Goal: Task Accomplishment & Management: Manage account settings

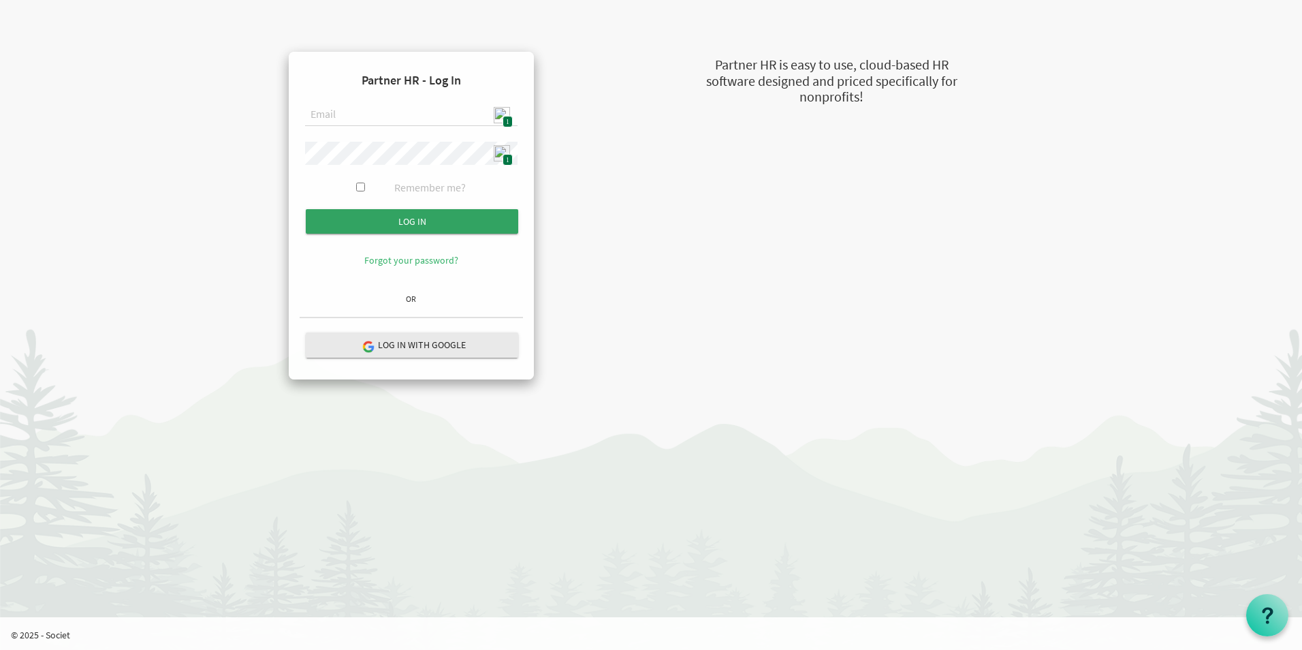
type input "admin@stepind.org"
click at [430, 218] on input "Log in" at bounding box center [412, 221] width 212 height 25
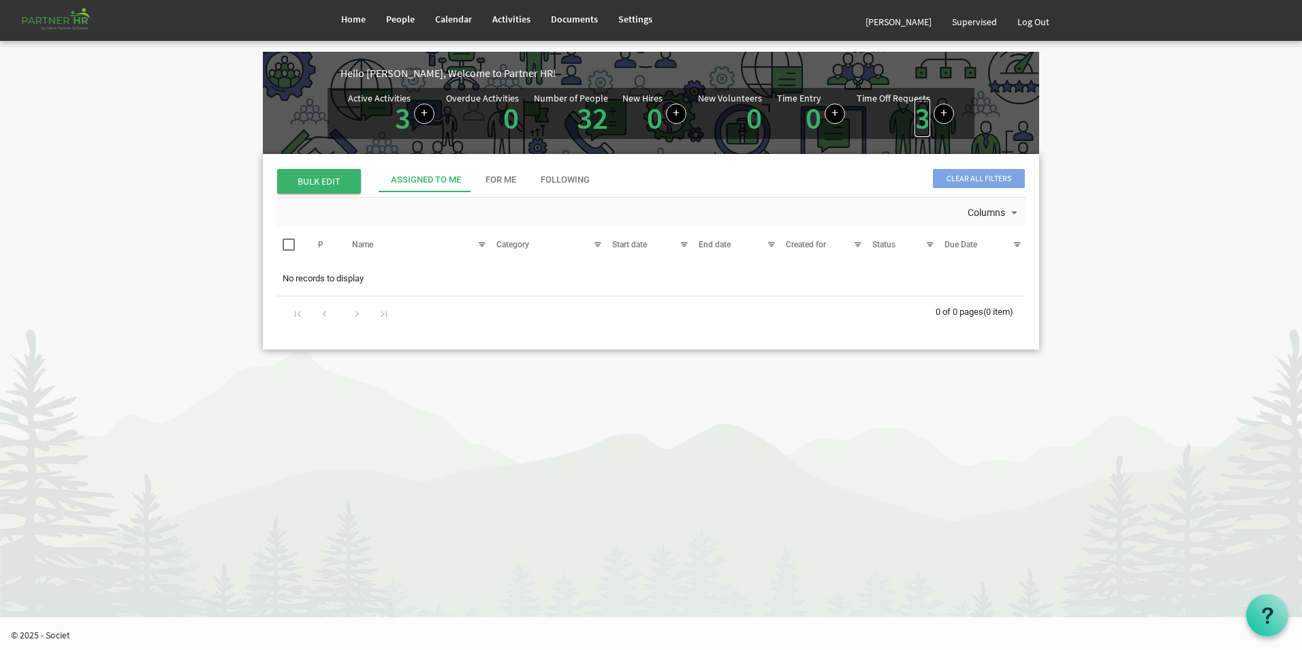
click at [919, 125] on link "3" at bounding box center [923, 118] width 16 height 38
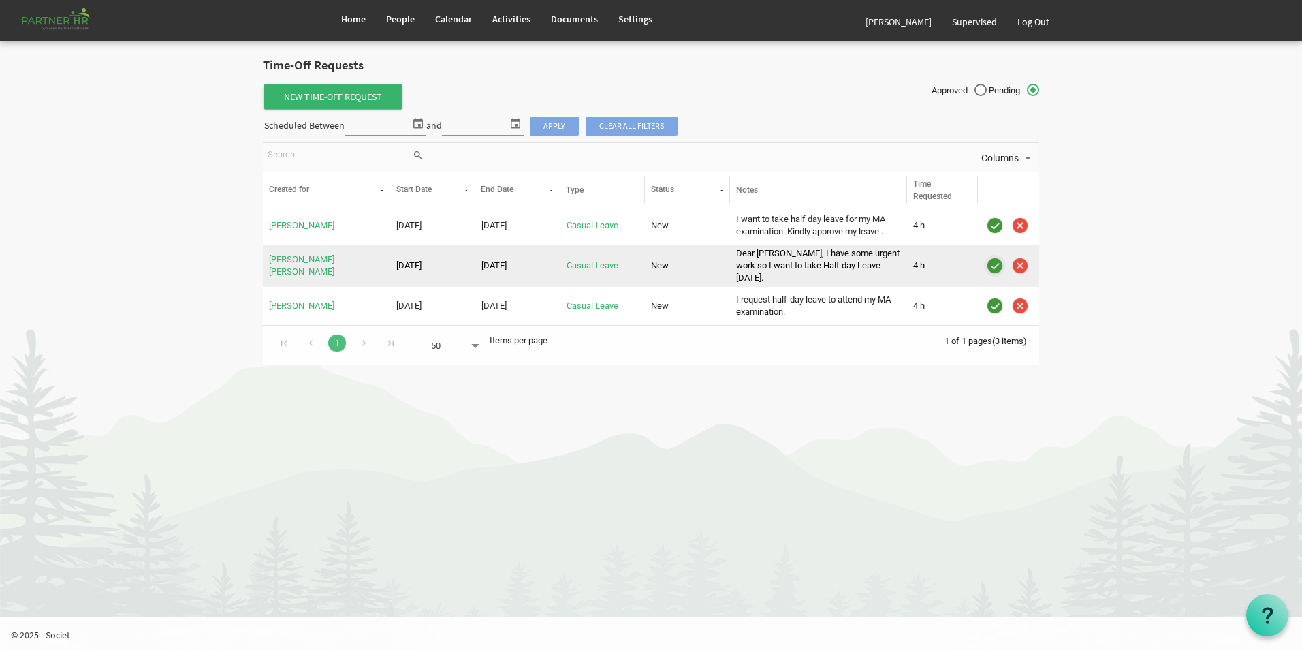
click at [994, 262] on img "is template cell column header" at bounding box center [995, 265] width 20 height 20
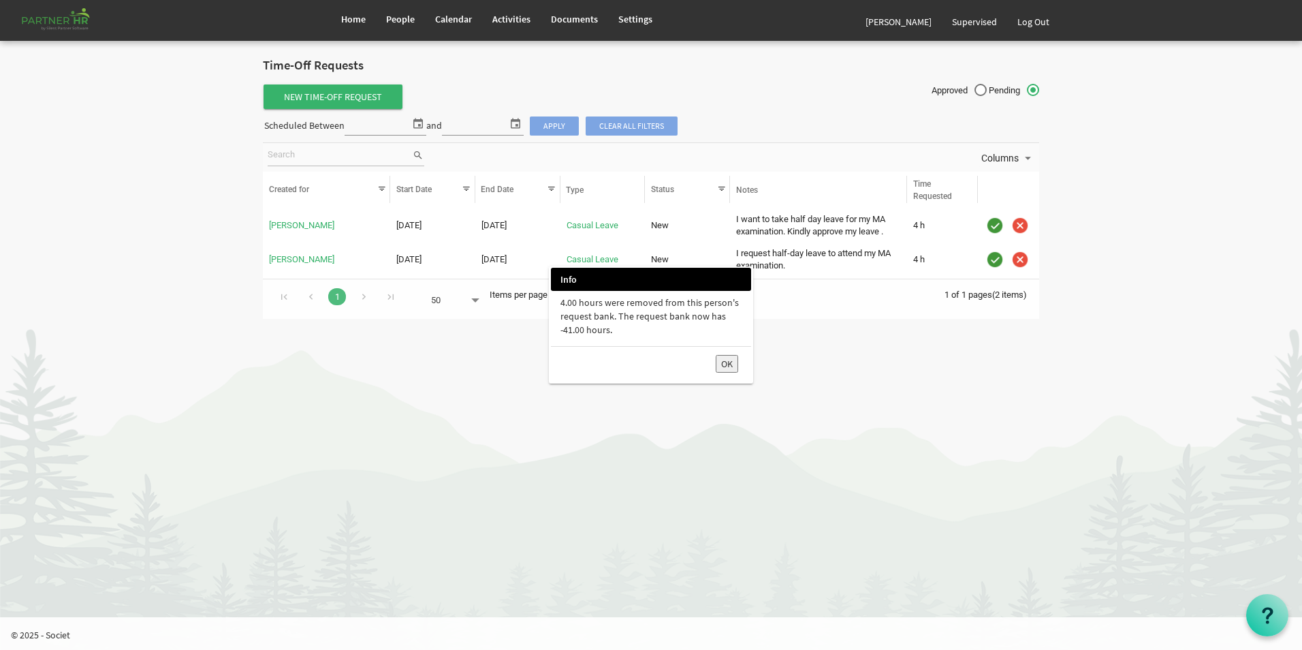
click at [727, 366] on button "OK" at bounding box center [727, 364] width 22 height 18
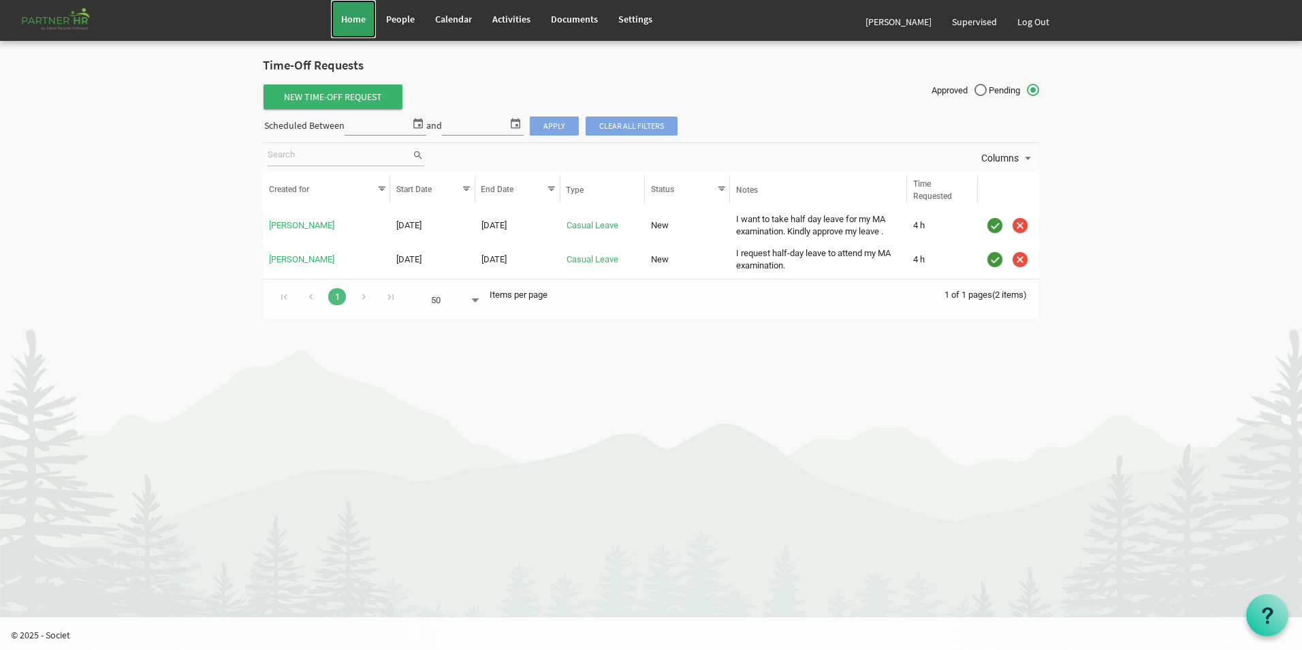
click at [361, 17] on span "Home" at bounding box center [353, 19] width 25 height 12
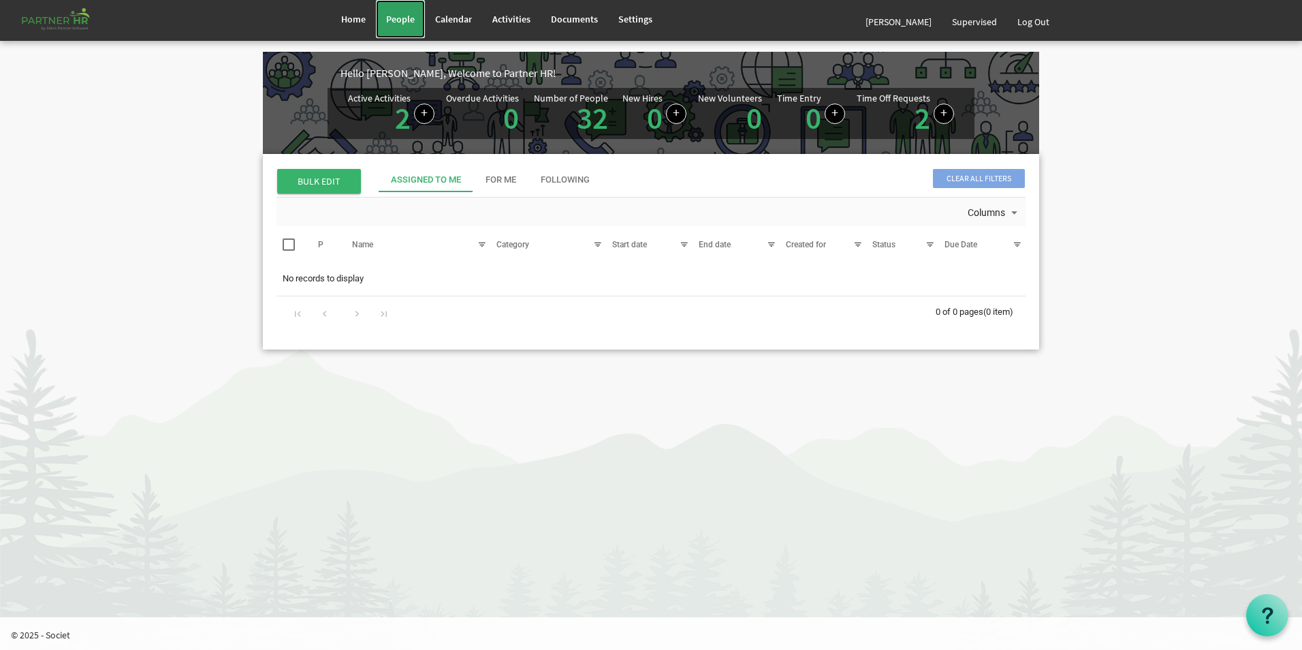
click at [402, 18] on span "People" at bounding box center [400, 19] width 29 height 12
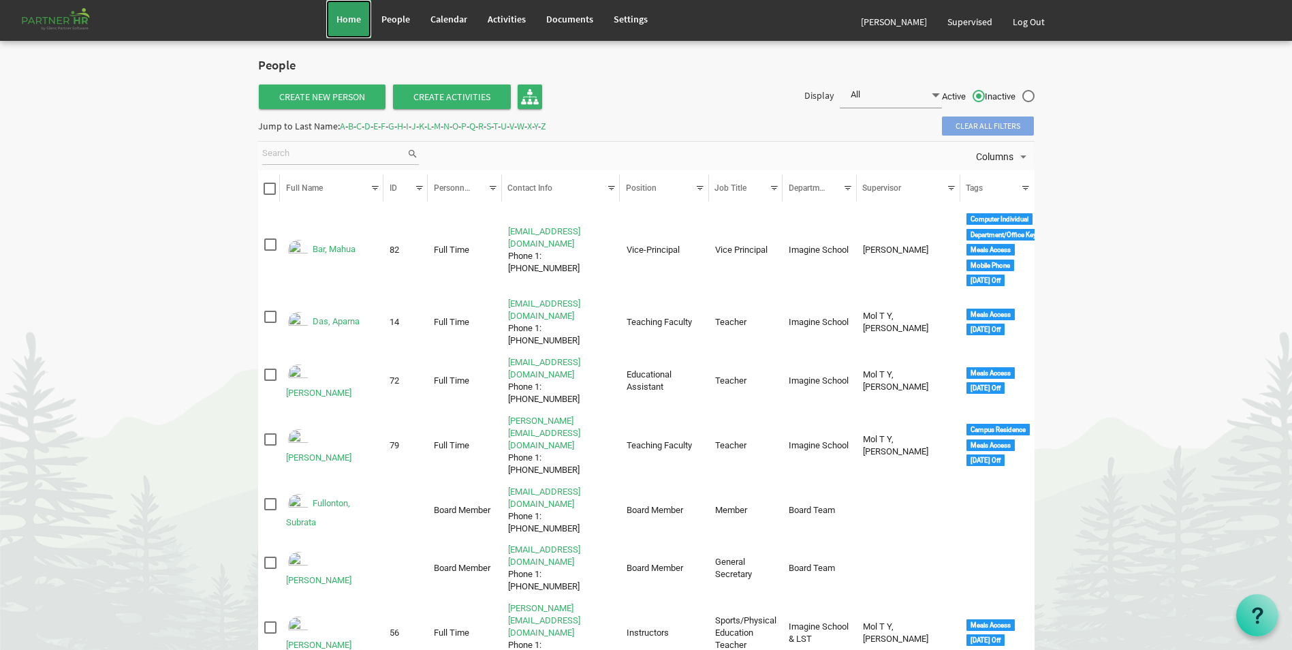
click at [345, 20] on span "Home" at bounding box center [348, 19] width 25 height 12
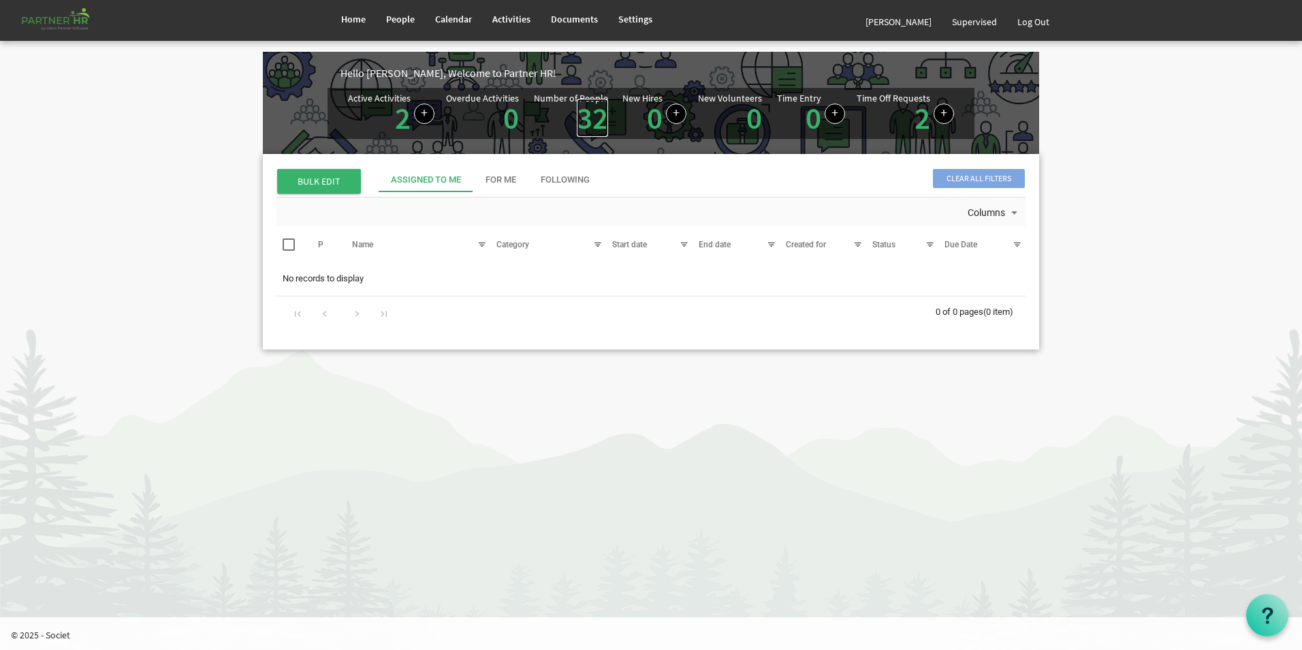
click at [594, 120] on link "32" at bounding box center [592, 118] width 31 height 38
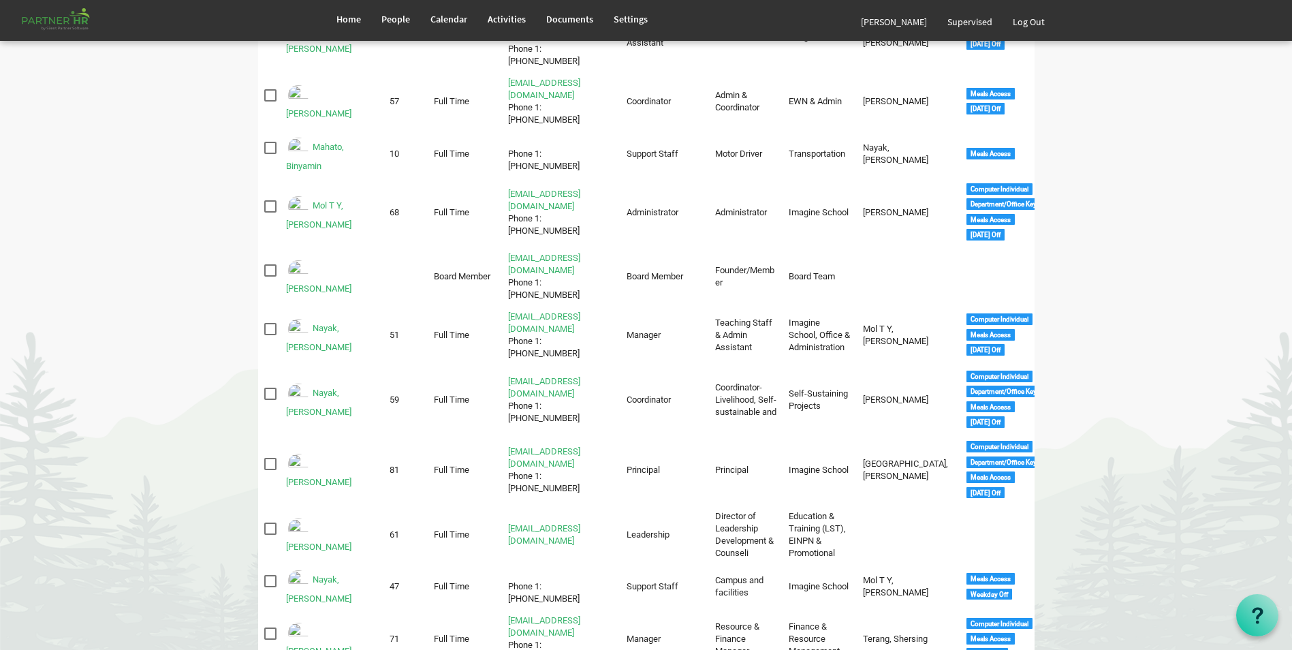
scroll to position [1021, 0]
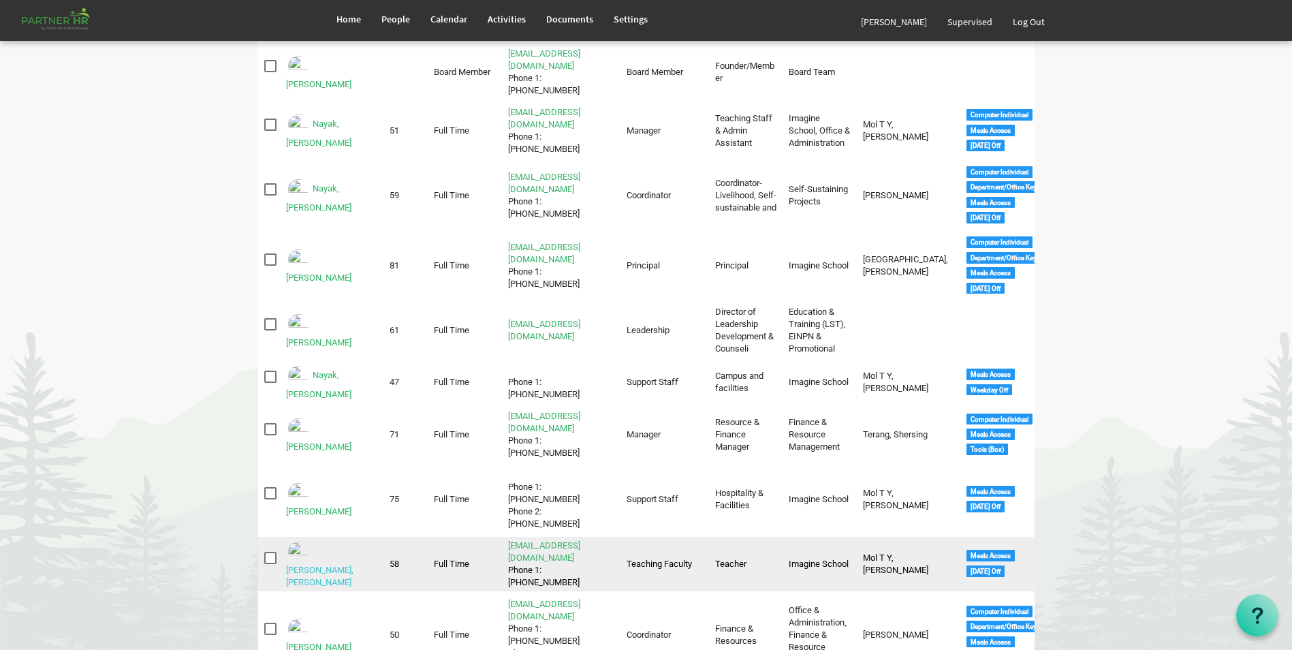
click at [343, 565] on link "Pattanayak, Ray Baliarsingh" at bounding box center [319, 576] width 67 height 22
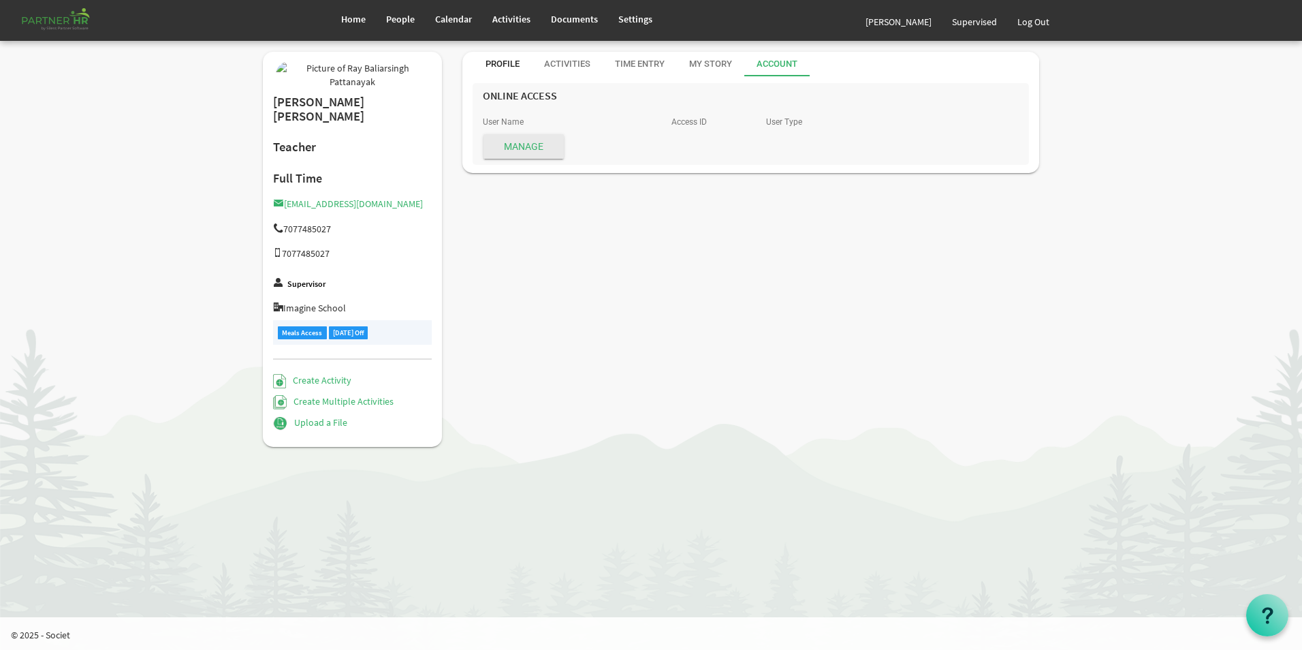
click at [493, 64] on div "Profile" at bounding box center [503, 64] width 34 height 13
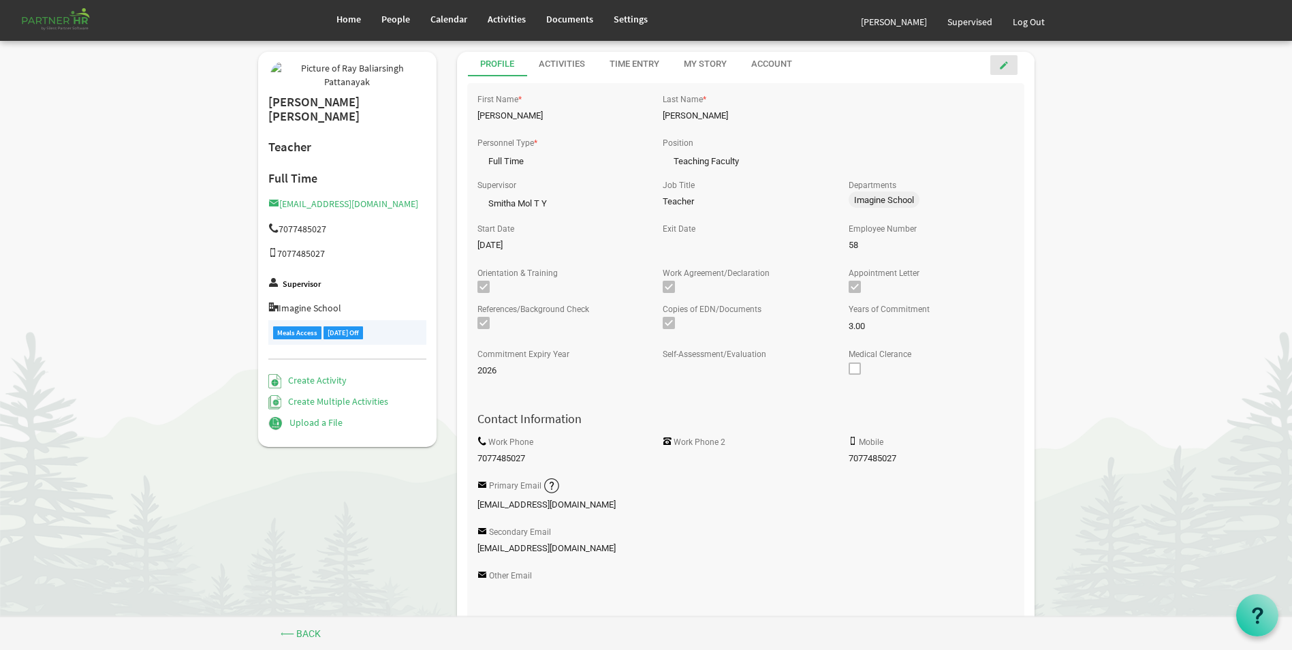
click at [1001, 68] on span at bounding box center [1004, 66] width 10 height 10
click at [632, 159] on span at bounding box center [636, 159] width 12 height 13
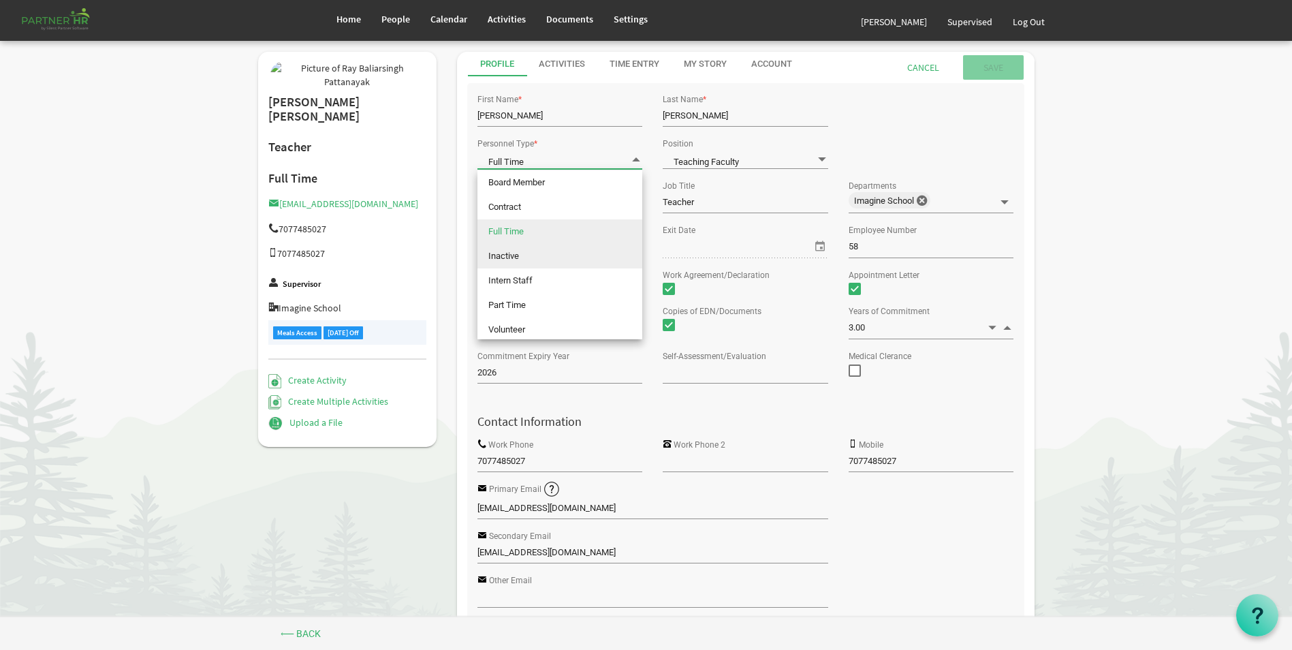
click at [558, 254] on li "Inactive" at bounding box center [559, 256] width 165 height 25
type input "Inactive"
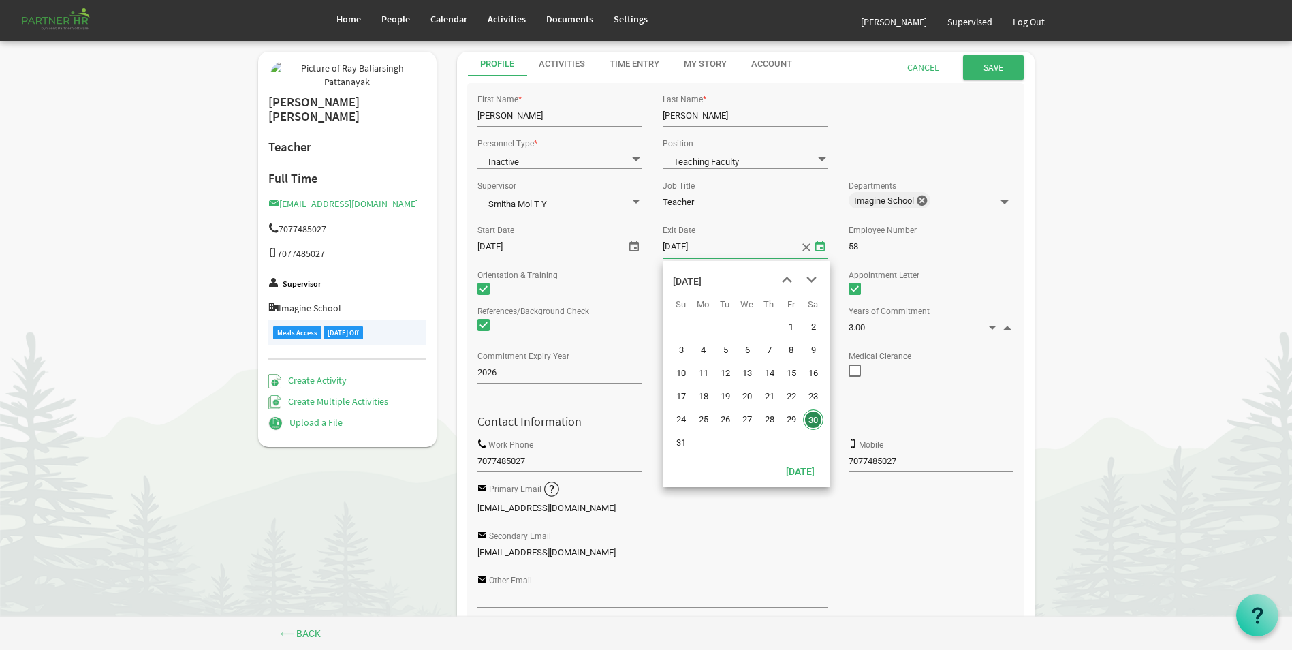
click at [819, 247] on span "select" at bounding box center [820, 246] width 16 height 18
click at [785, 279] on span "previous month" at bounding box center [787, 280] width 24 height 25
click at [786, 279] on span "previous month" at bounding box center [787, 280] width 24 height 25
click at [703, 424] on span "30" at bounding box center [703, 419] width 20 height 20
type input "6/30/2025"
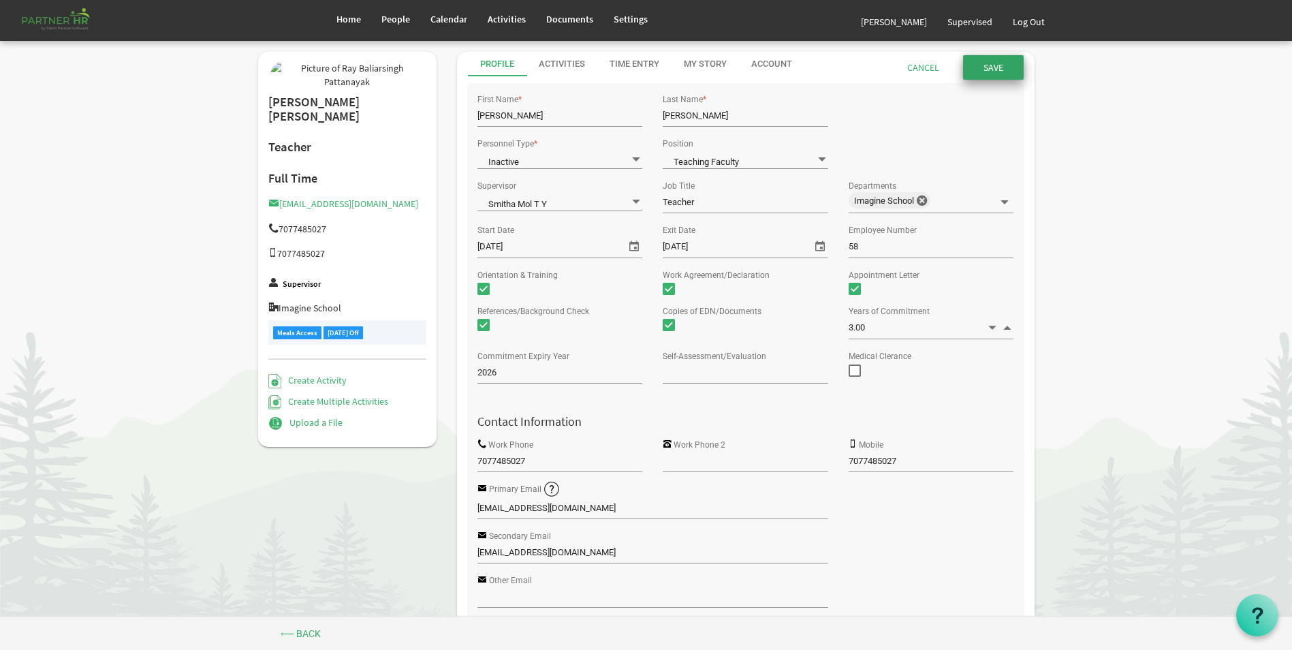
click at [985, 64] on input "submit" at bounding box center [993, 67] width 61 height 25
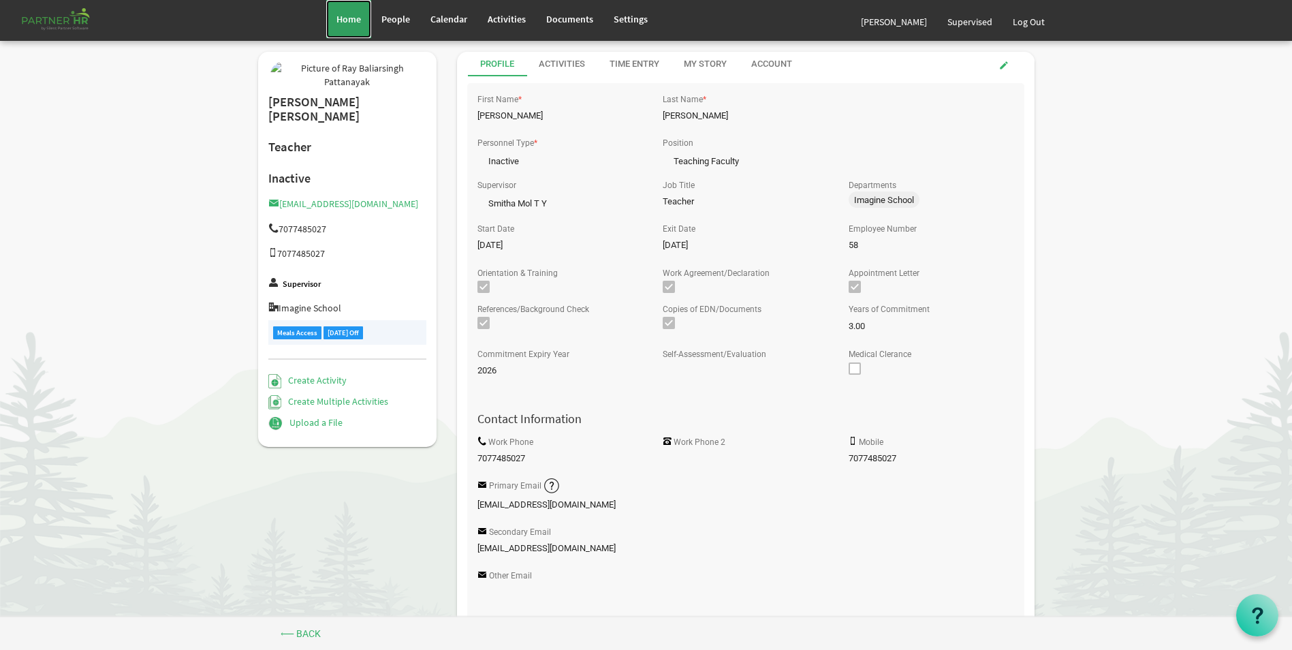
click at [345, 20] on span "Home" at bounding box center [348, 19] width 25 height 12
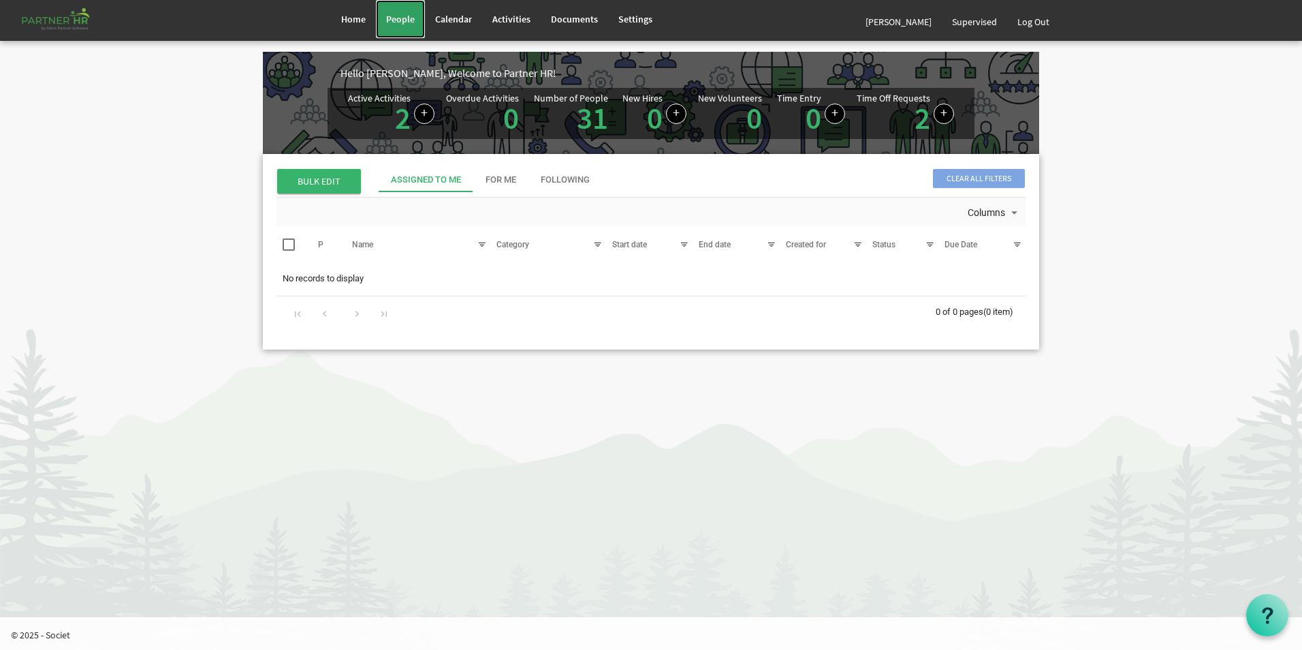
click at [402, 19] on span "People" at bounding box center [400, 19] width 29 height 12
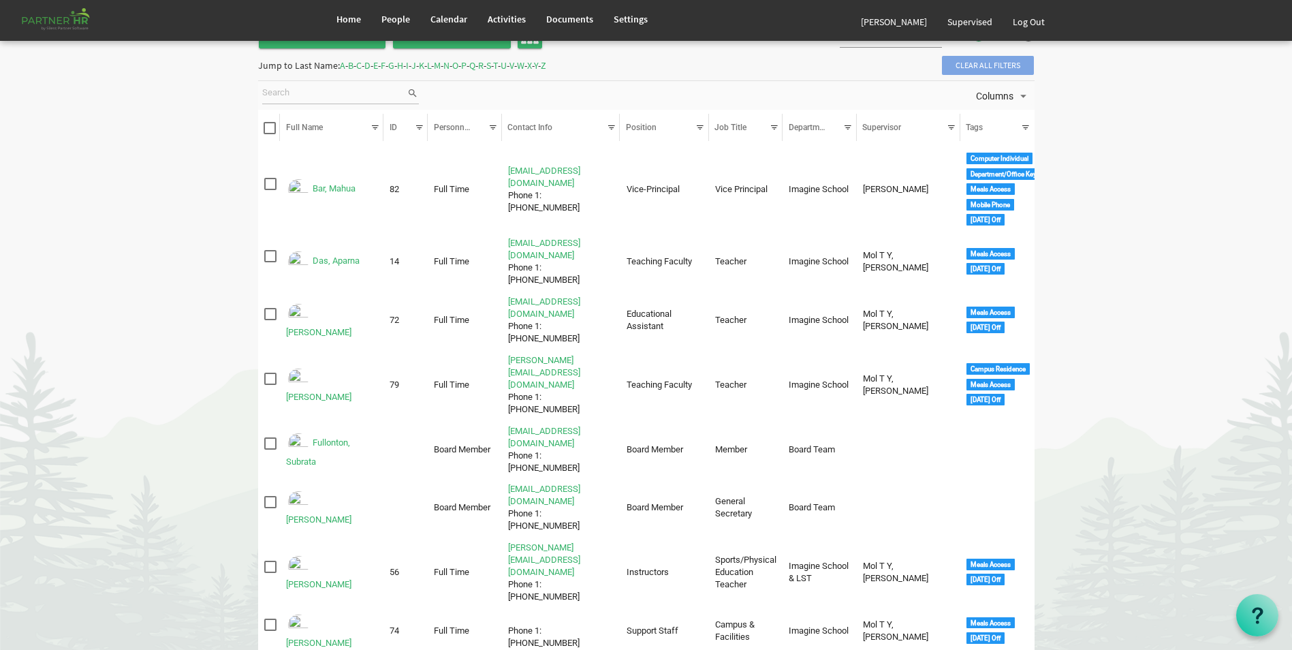
scroll to position [136, 0]
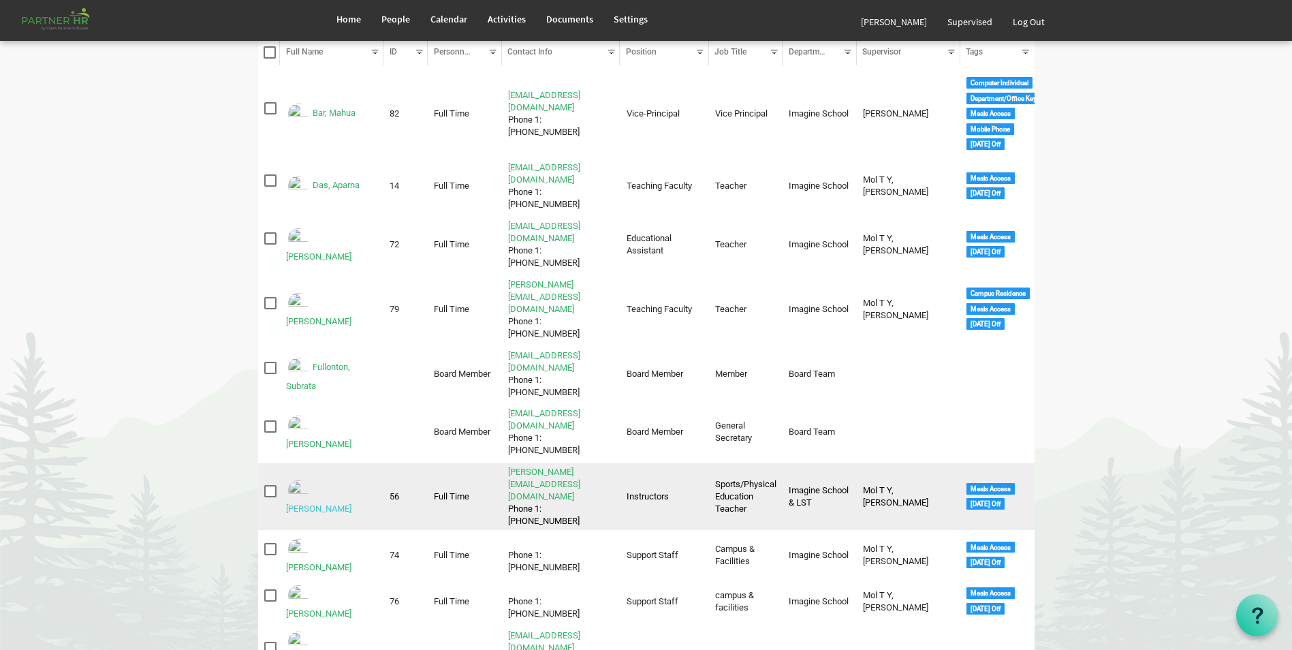
click at [315, 503] on link "[PERSON_NAME]" at bounding box center [318, 508] width 65 height 10
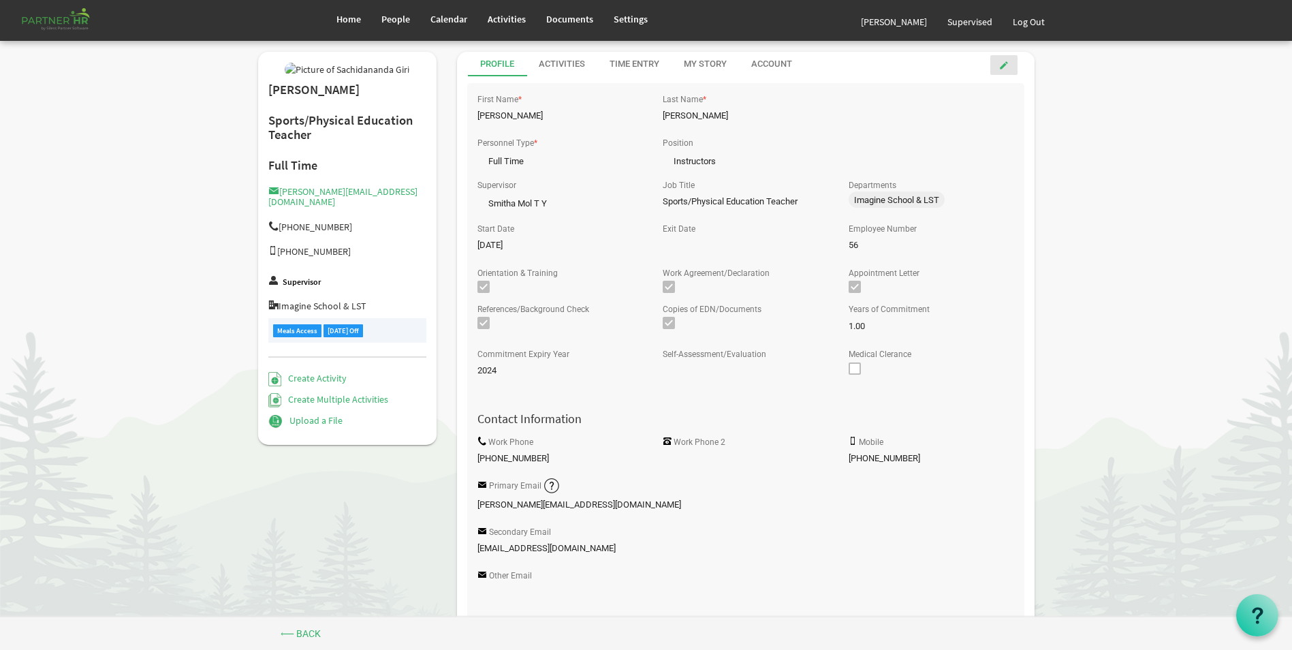
click at [1000, 69] on span at bounding box center [1004, 66] width 10 height 10
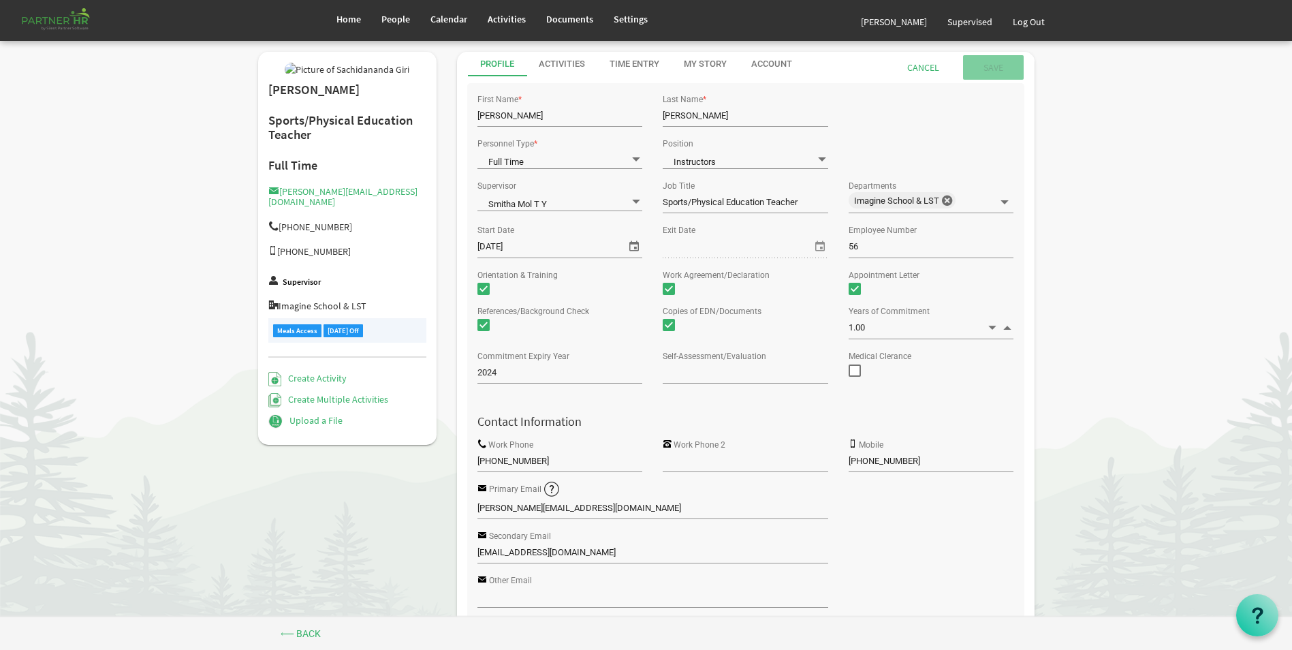
click at [543, 155] on span "Full Time Full Time" at bounding box center [559, 159] width 165 height 19
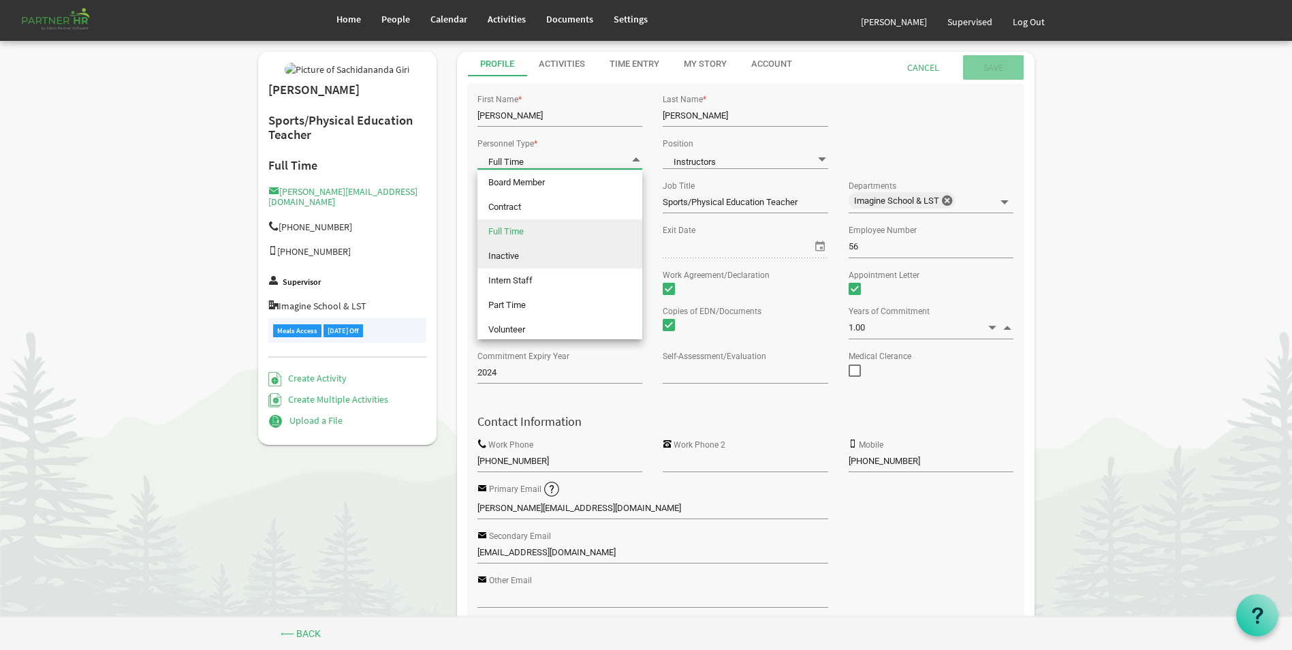
click at [533, 249] on li "Inactive" at bounding box center [559, 256] width 165 height 25
type input "Inactive"
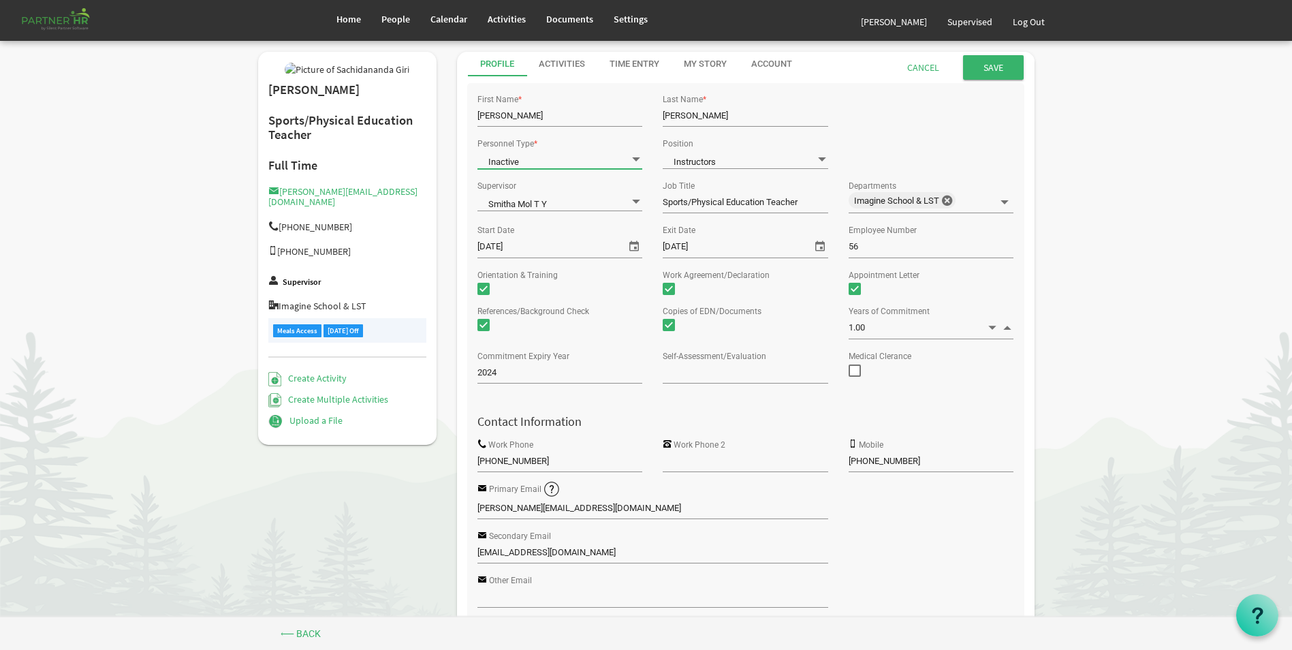
click at [821, 251] on span "select" at bounding box center [820, 246] width 16 height 18
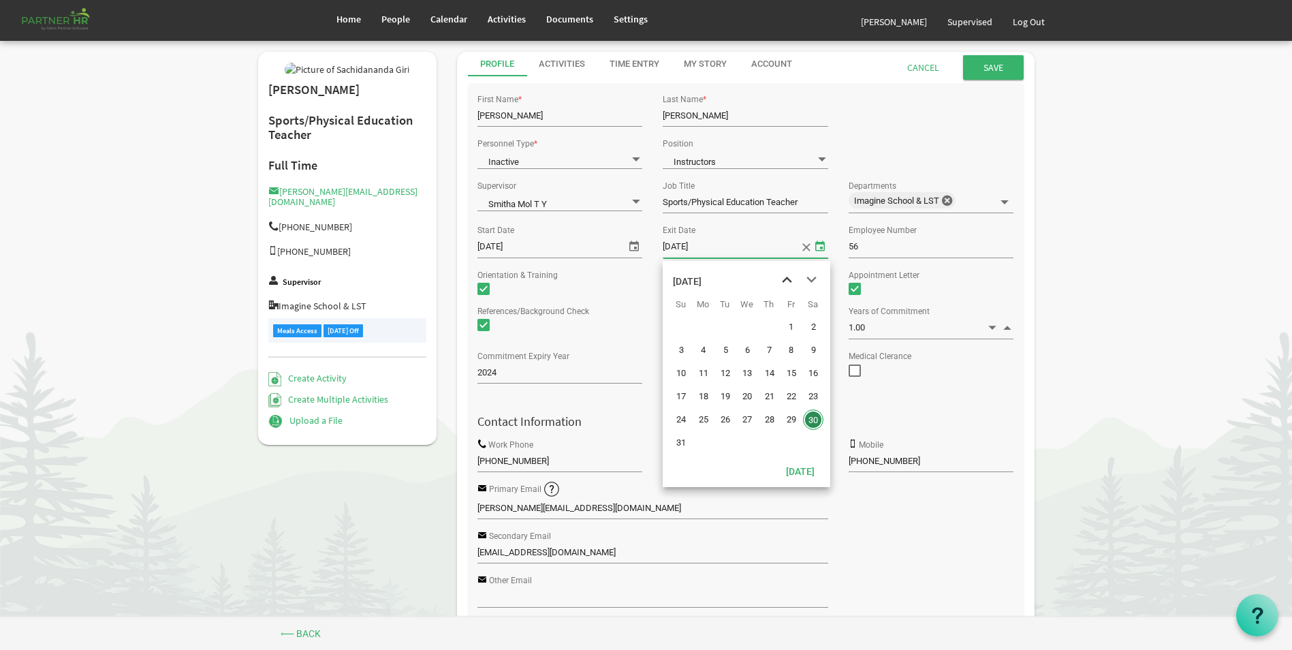
click at [788, 279] on span "previous month" at bounding box center [787, 280] width 24 height 25
click at [768, 419] on span "31" at bounding box center [769, 419] width 20 height 20
type input "7/31/2025"
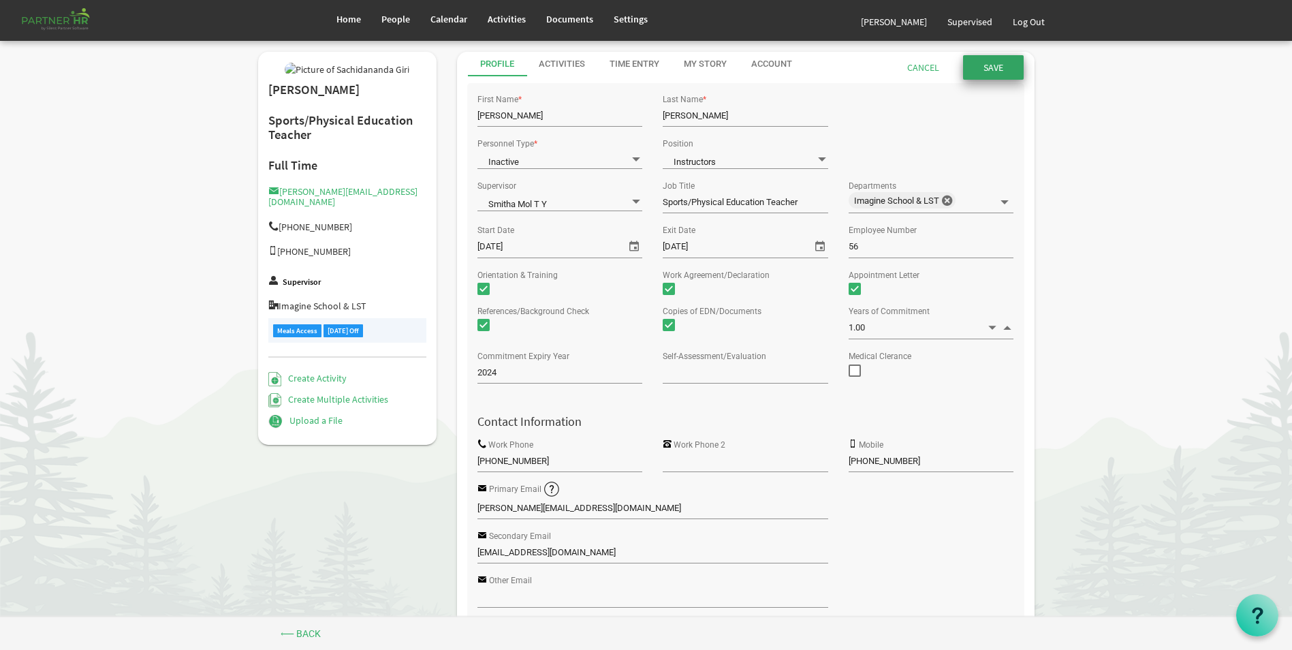
click at [986, 73] on input "submit" at bounding box center [993, 67] width 61 height 25
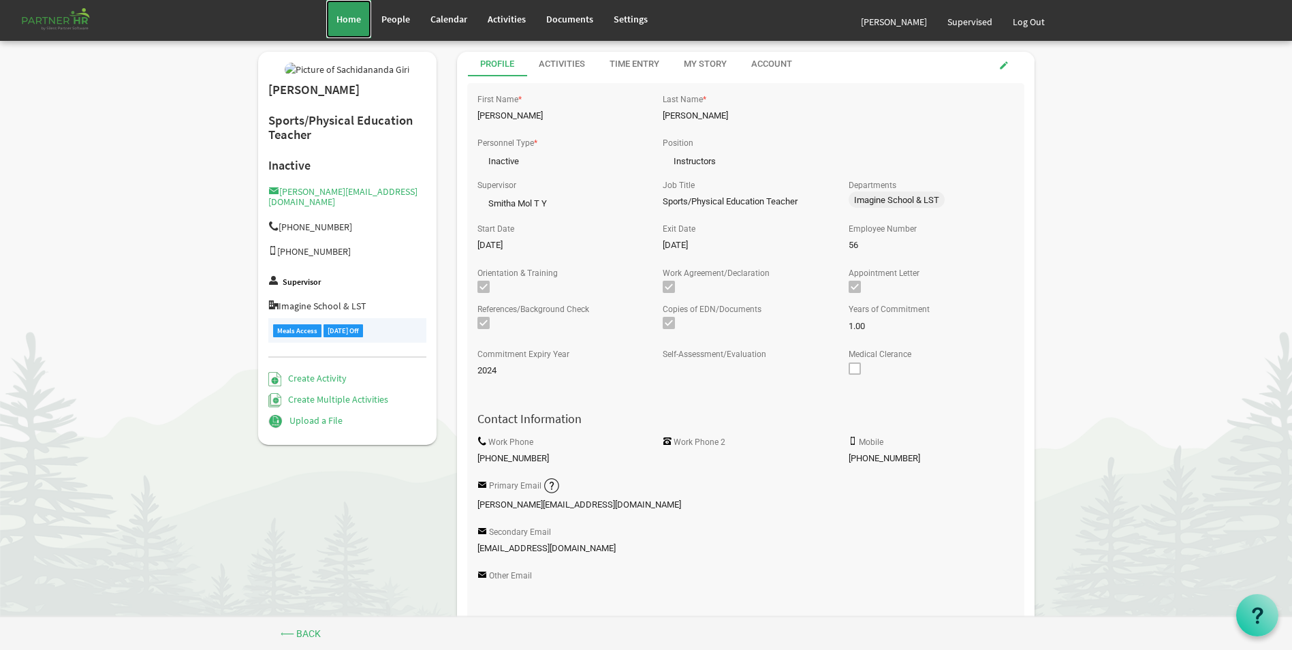
click at [356, 16] on span "Home" at bounding box center [348, 19] width 25 height 12
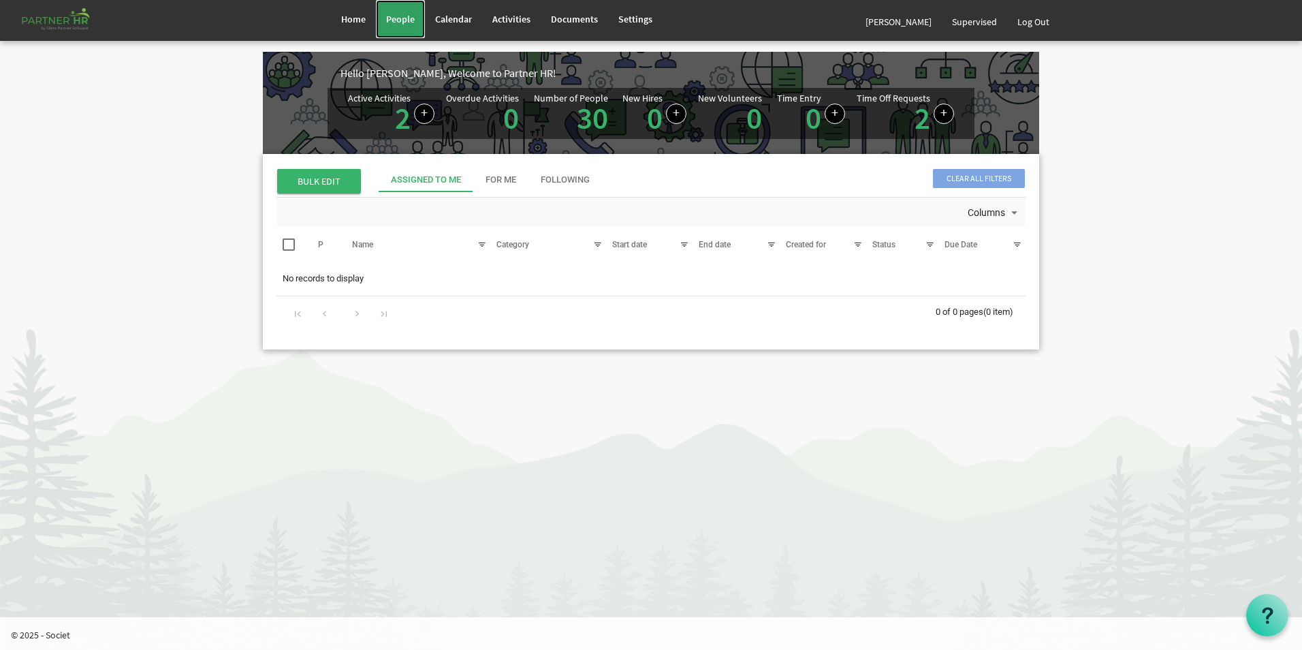
click at [404, 20] on span "People" at bounding box center [400, 19] width 29 height 12
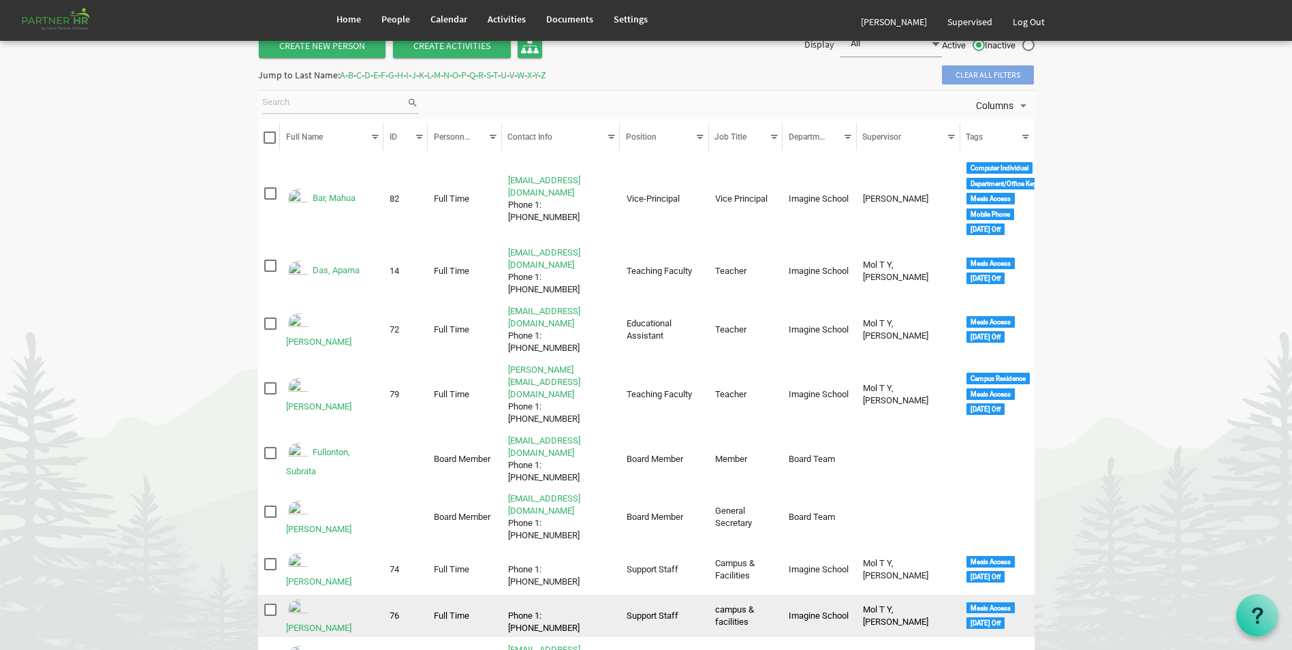
scroll to position [136, 0]
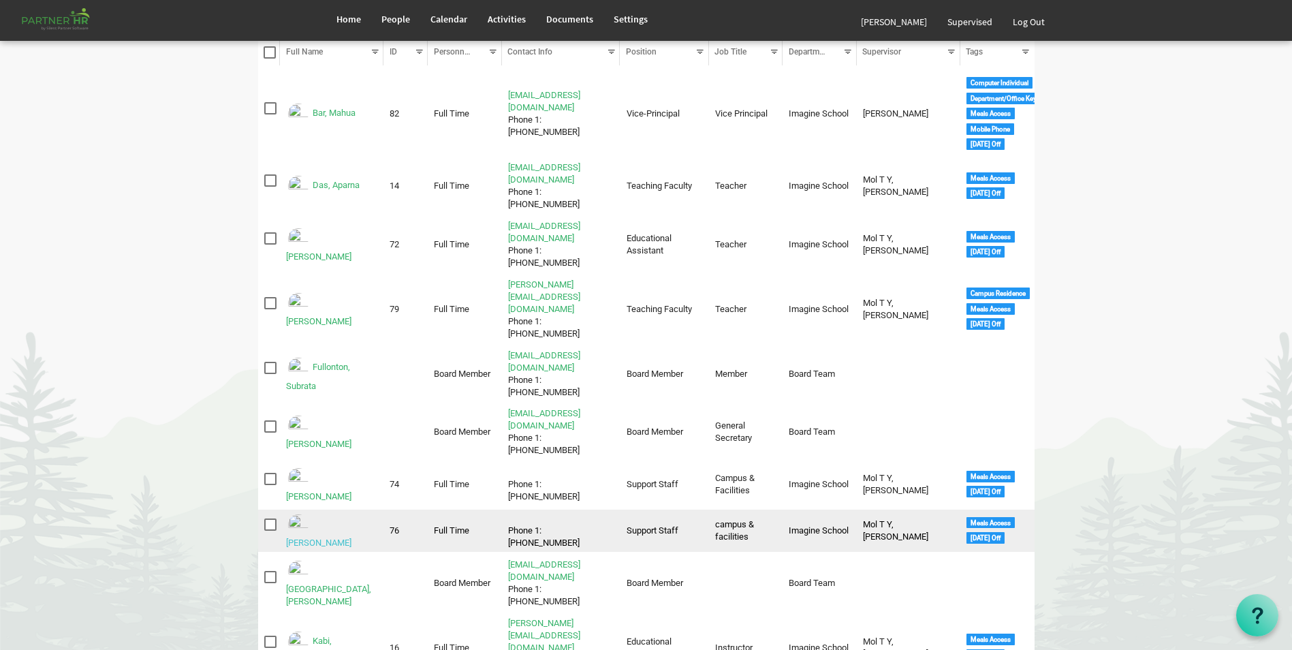
click at [340, 537] on link "Hembram, Champa" at bounding box center [318, 542] width 65 height 10
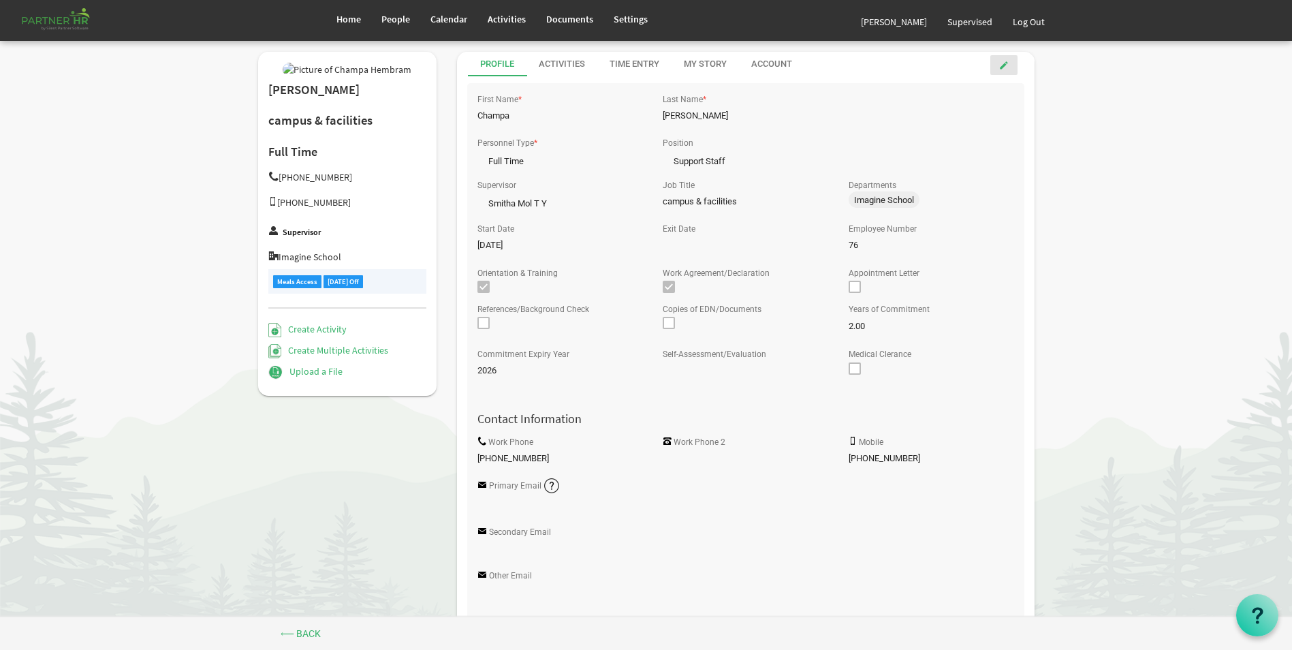
click at [1003, 65] on span at bounding box center [1004, 66] width 10 height 10
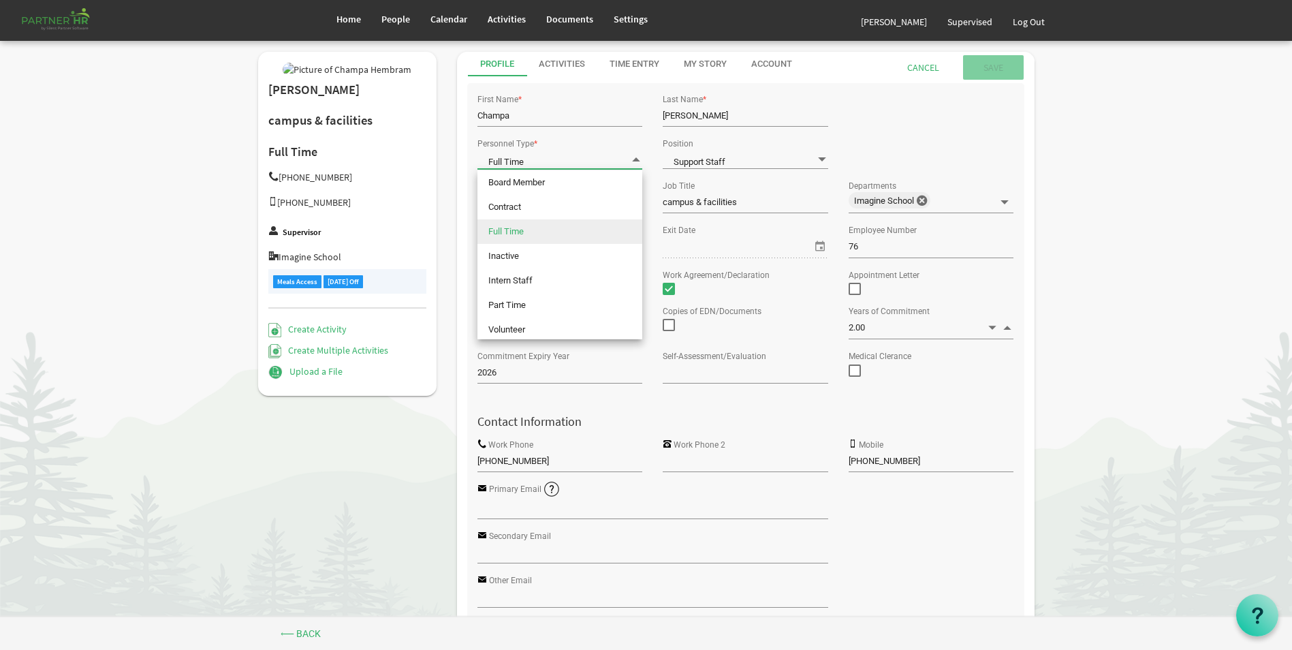
click at [519, 156] on span "Full Time Full Time" at bounding box center [559, 159] width 165 height 19
click at [517, 251] on li "Inactive" at bounding box center [559, 256] width 165 height 25
type input "Inactive"
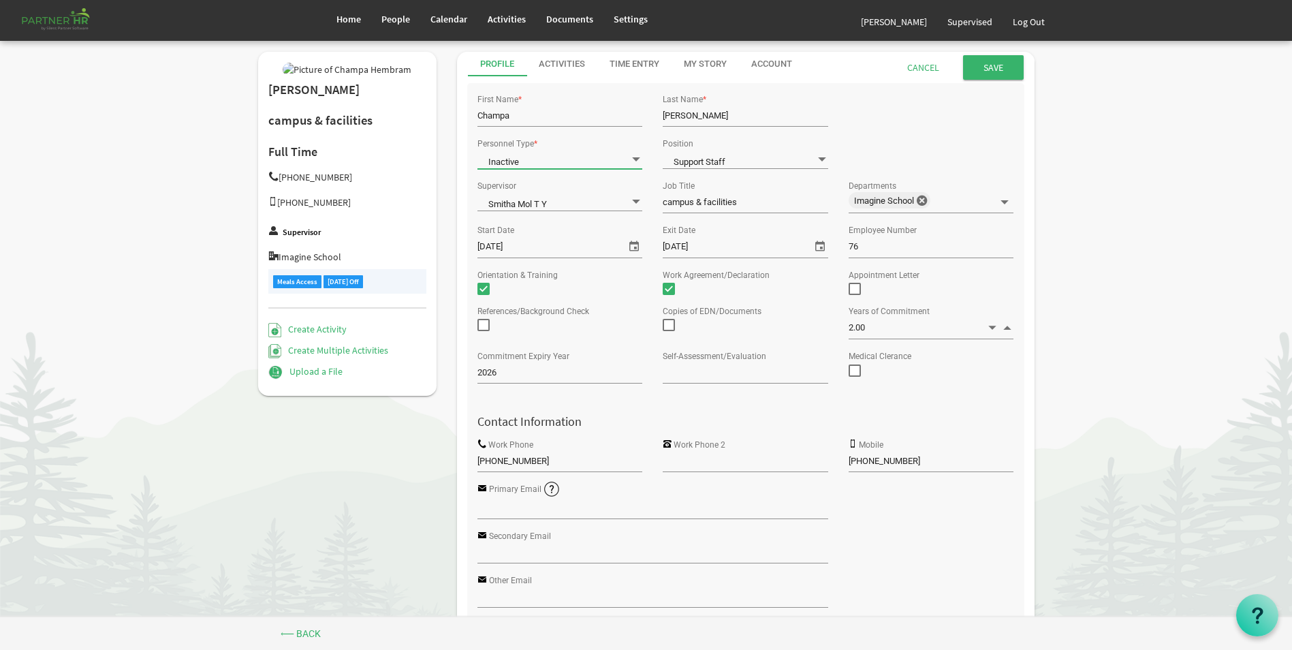
click at [818, 246] on span "select" at bounding box center [820, 246] width 16 height 18
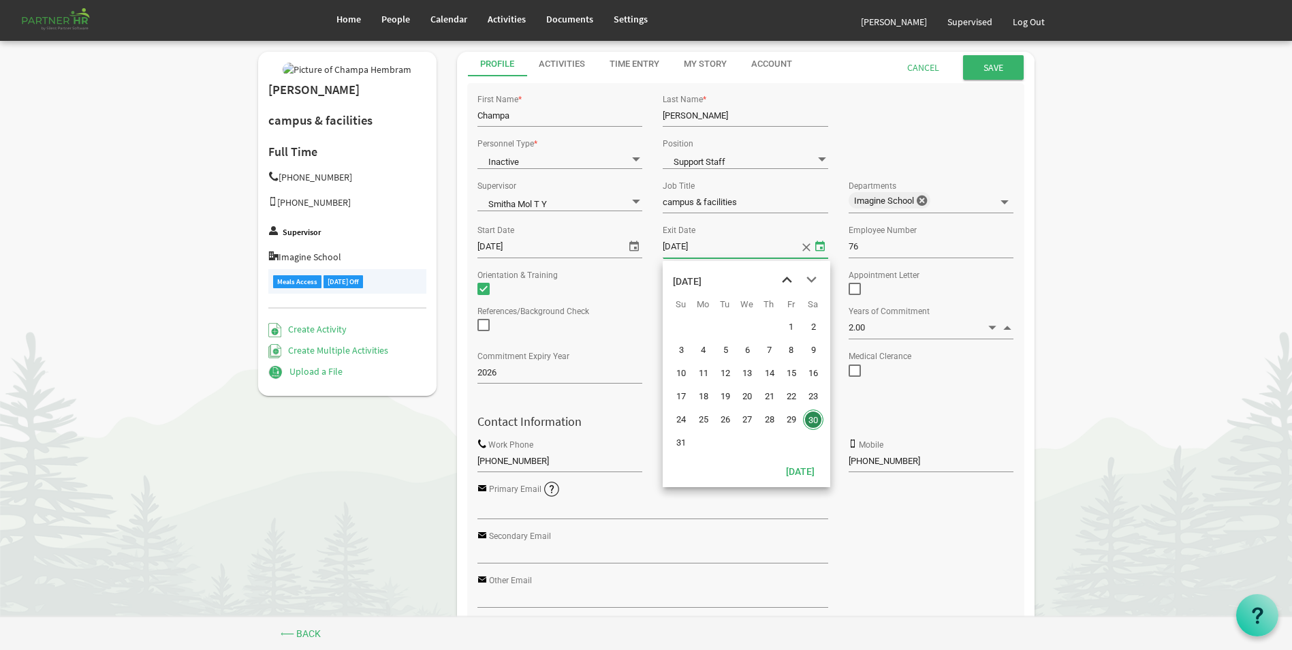
click at [787, 278] on span "previous month" at bounding box center [787, 280] width 24 height 25
click at [768, 420] on span "31" at bounding box center [769, 419] width 20 height 20
type input "7/31/2025"
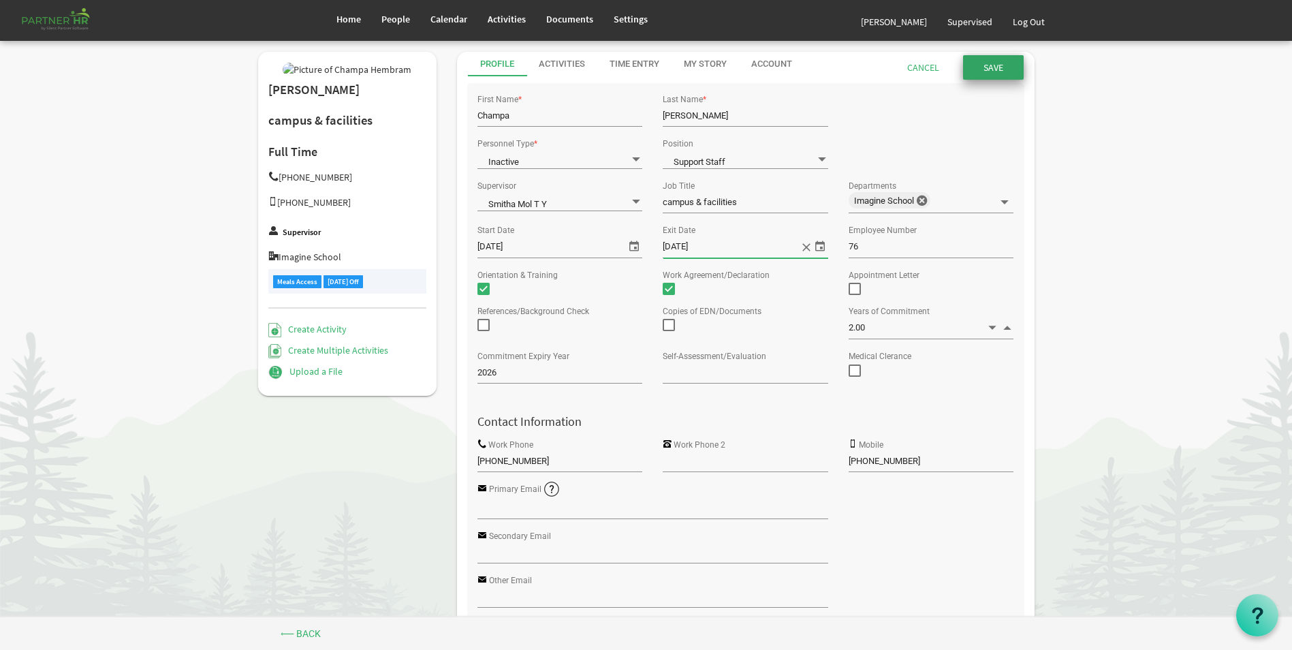
click at [983, 66] on input "Save" at bounding box center [993, 67] width 61 height 25
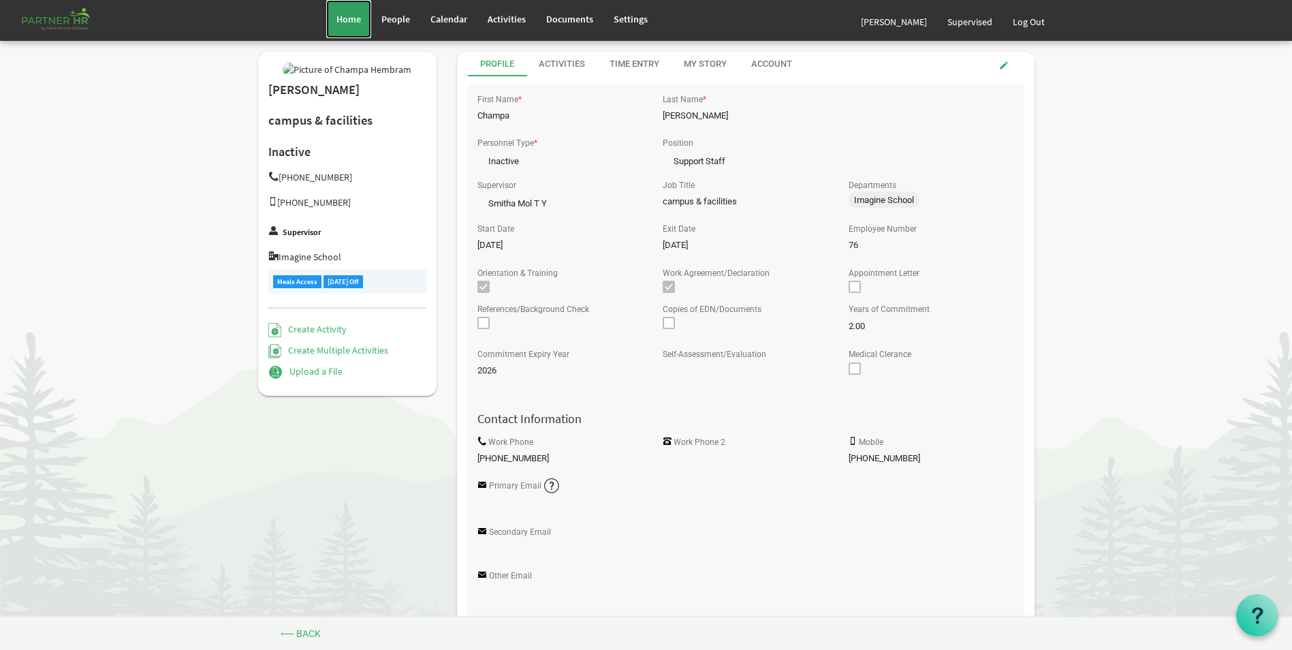
click at [358, 19] on span "Home" at bounding box center [348, 19] width 25 height 12
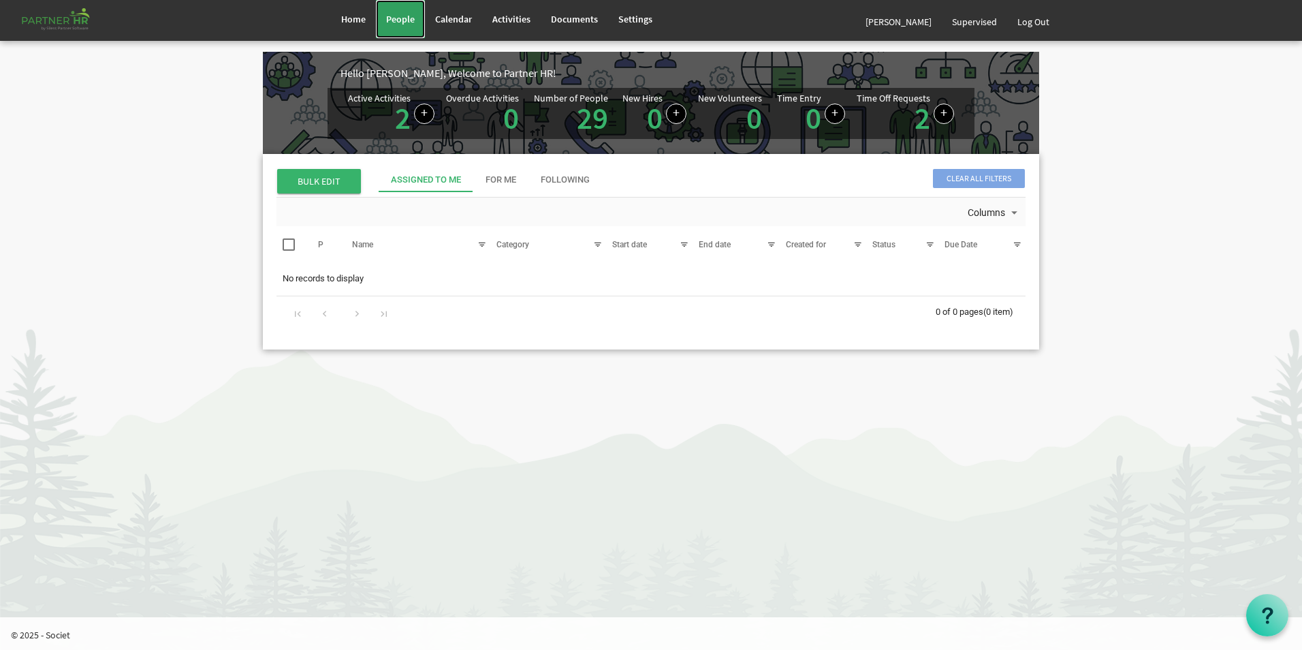
click at [398, 27] on link "People" at bounding box center [400, 19] width 49 height 38
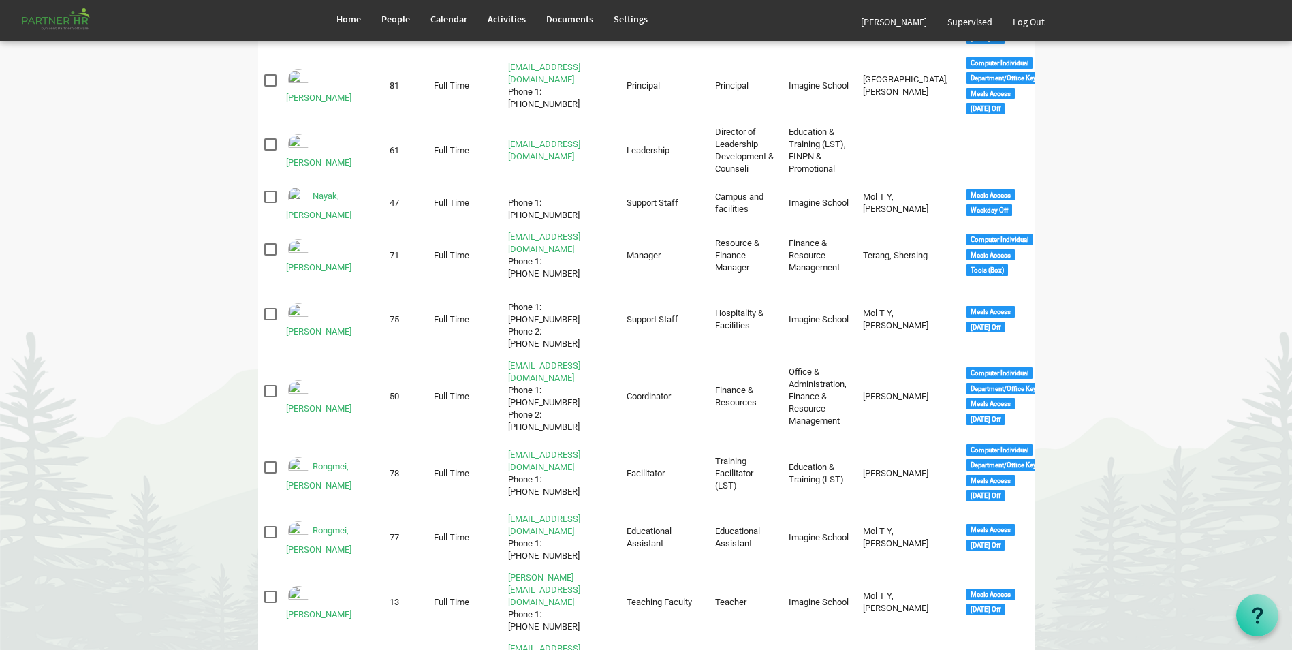
scroll to position [1158, 0]
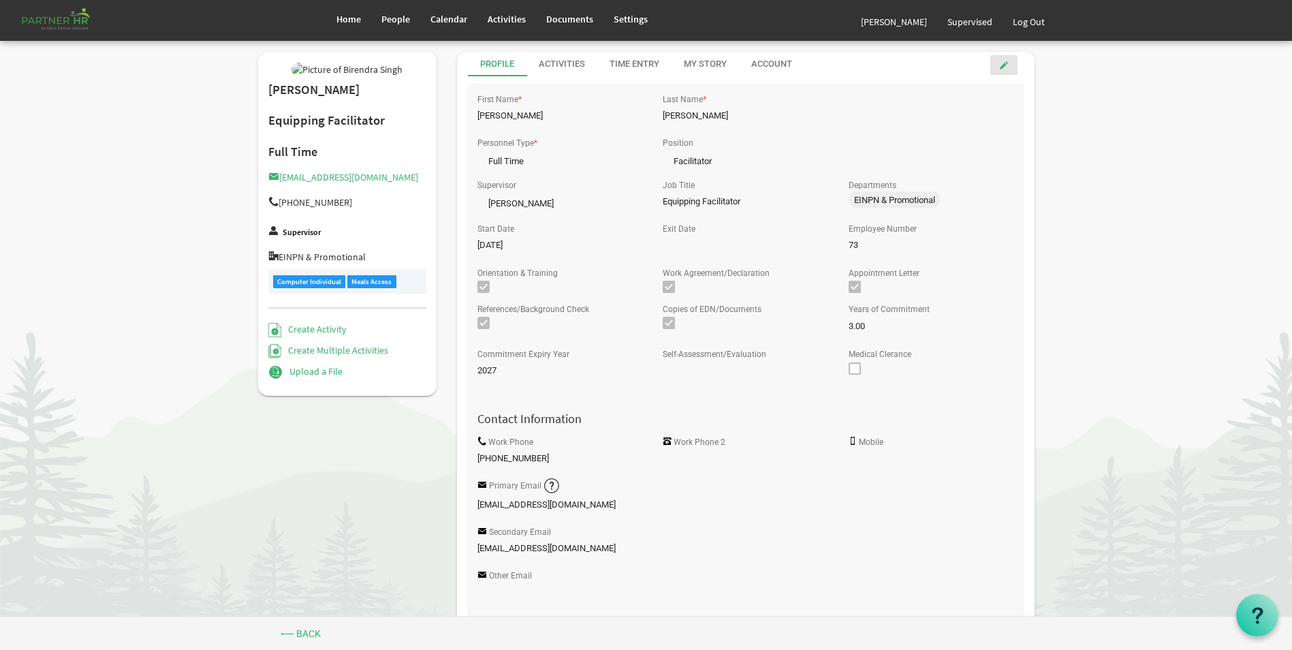
click at [1003, 67] on span at bounding box center [1004, 66] width 10 height 10
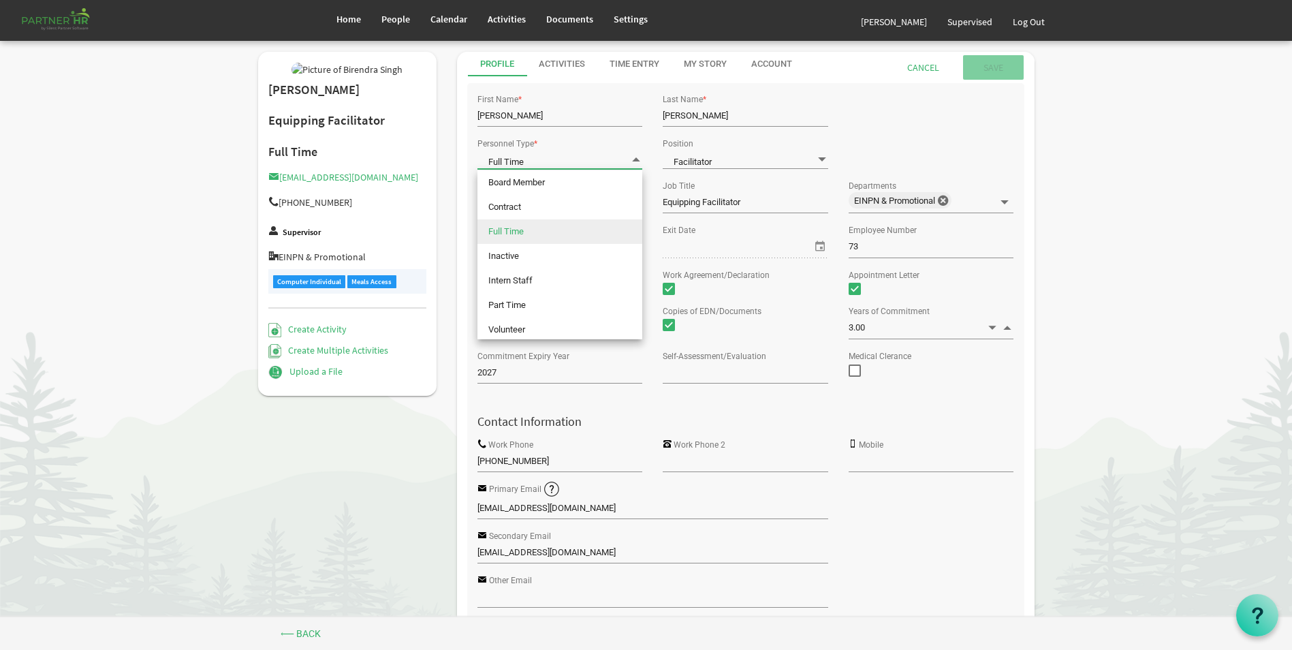
click at [516, 161] on span "Full Time Full Time" at bounding box center [559, 159] width 165 height 19
click at [521, 253] on li "Inactive" at bounding box center [559, 256] width 165 height 25
type input "Inactive"
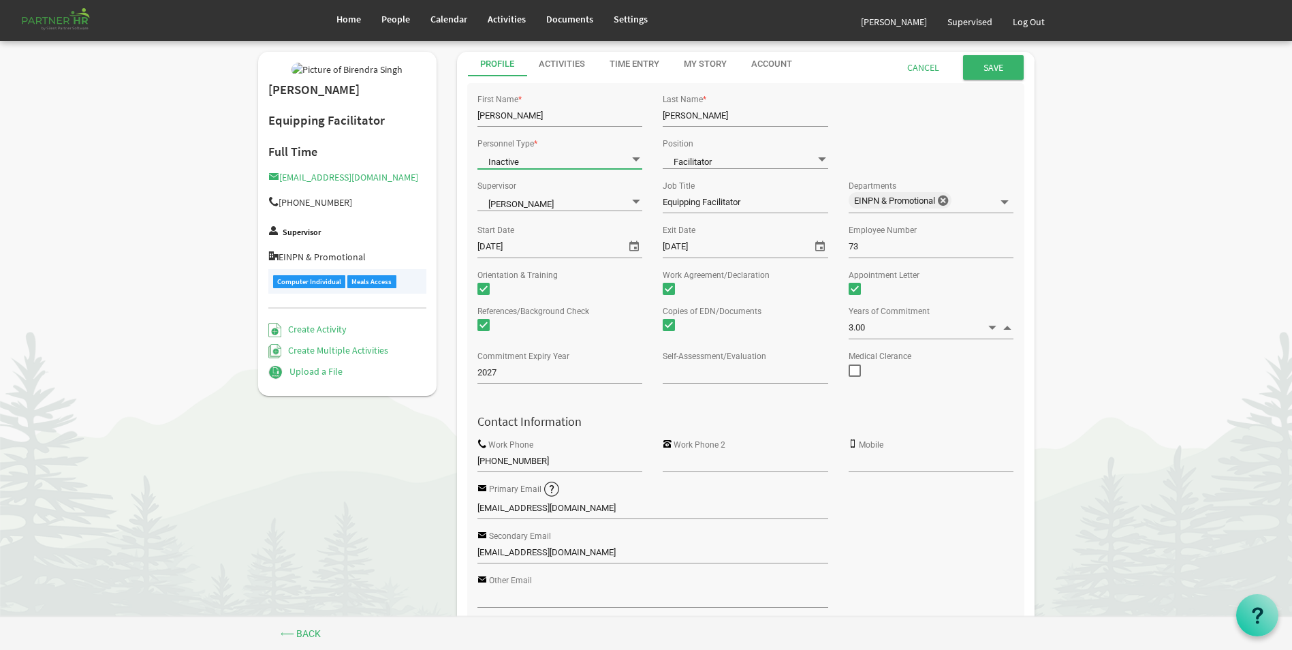
click at [823, 248] on span "select" at bounding box center [820, 246] width 16 height 18
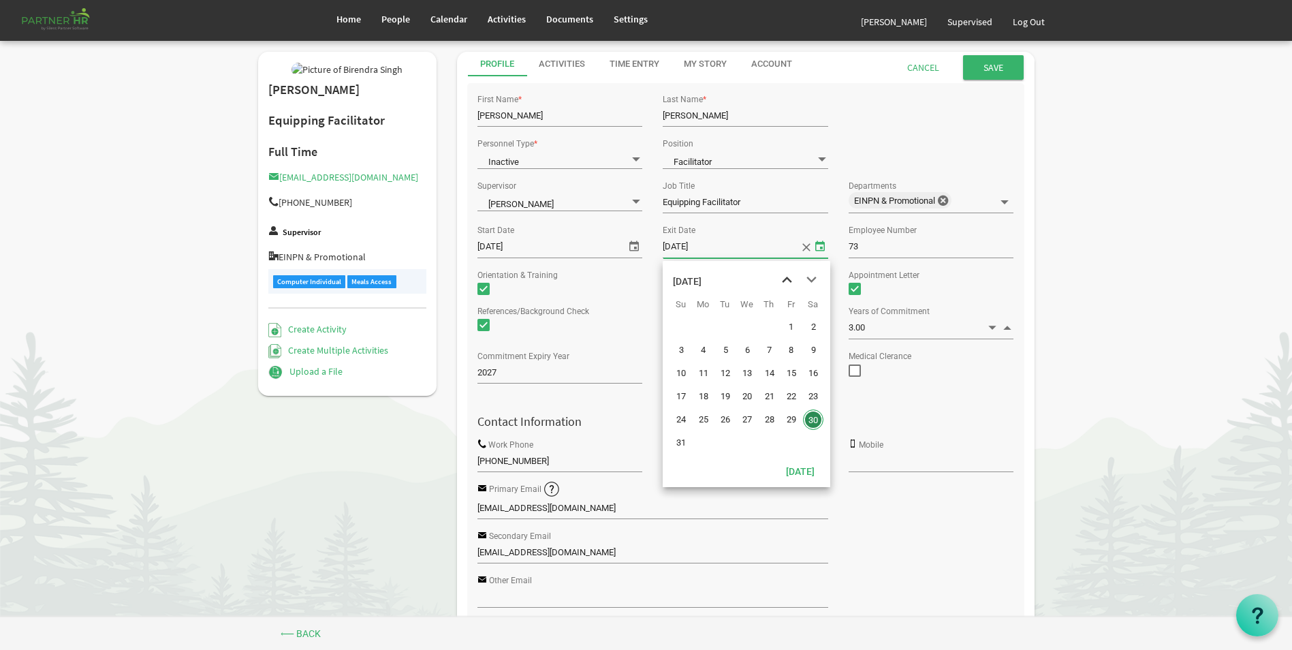
click at [793, 277] on span "previous month" at bounding box center [787, 280] width 24 height 25
click at [707, 420] on span "30" at bounding box center [703, 419] width 20 height 20
type input "6/30/2025"
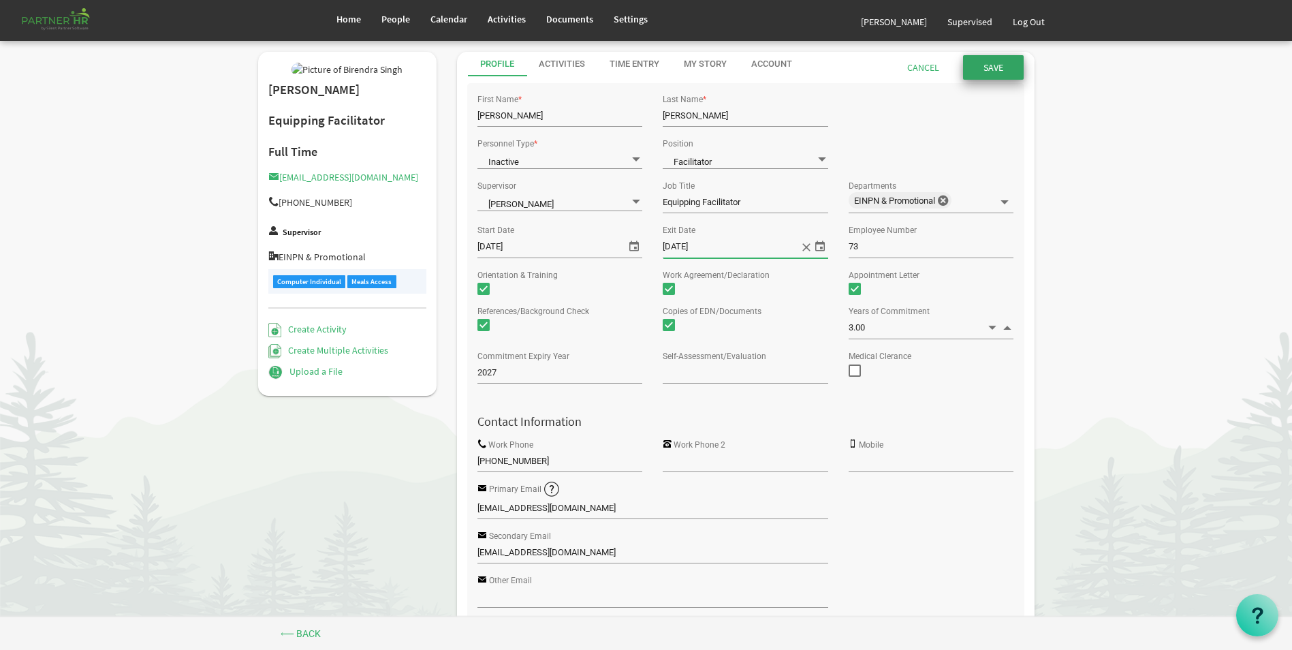
click at [991, 65] on input "Save" at bounding box center [993, 67] width 61 height 25
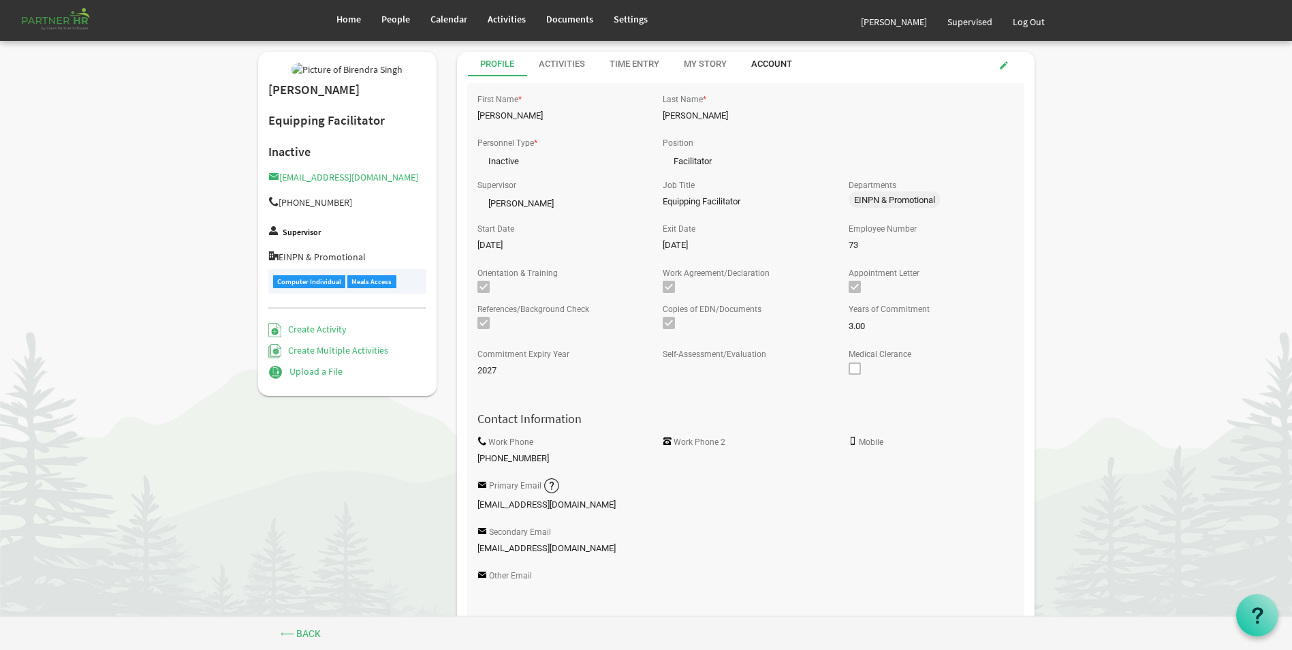
click at [776, 61] on div "Account" at bounding box center [771, 64] width 41 height 13
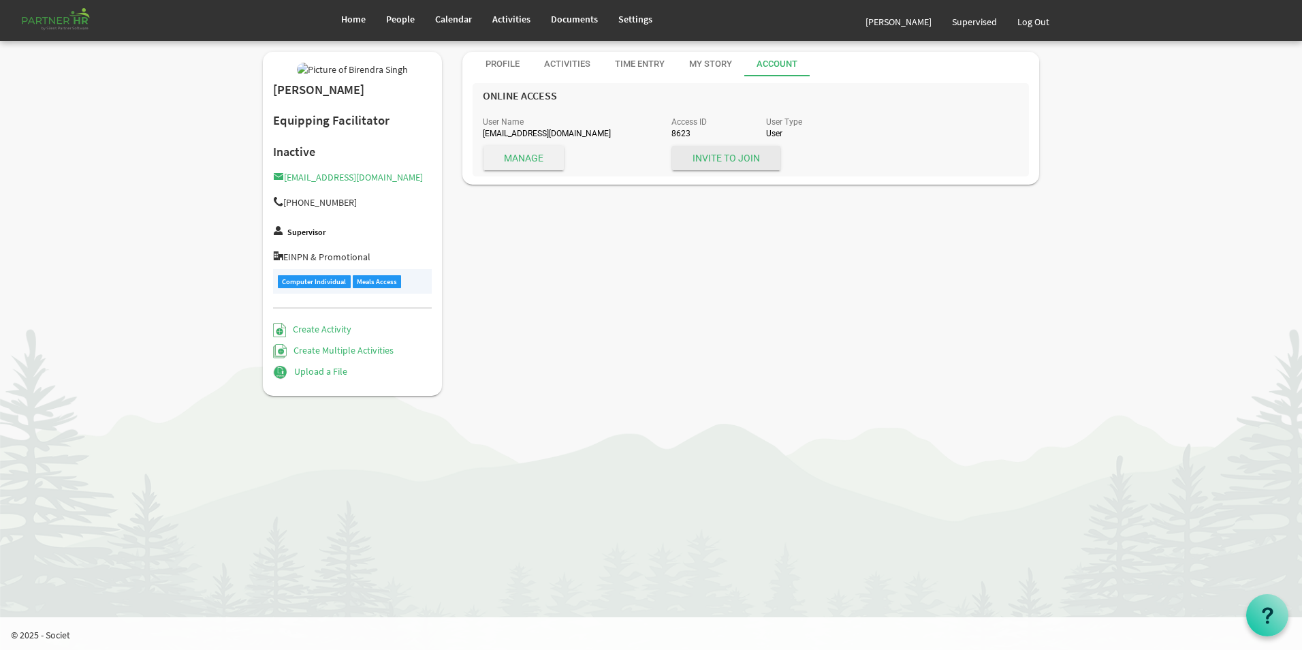
click at [528, 159] on span "Manage" at bounding box center [523, 158] width 80 height 25
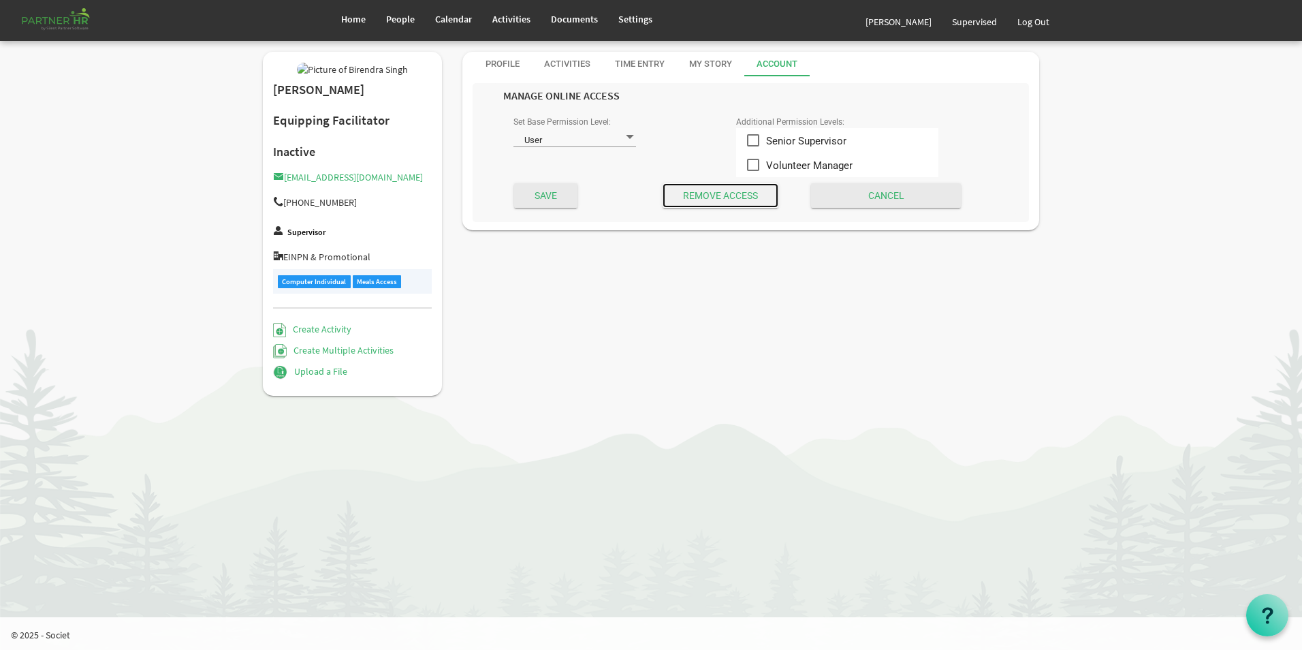
click at [725, 196] on input "Submit" at bounding box center [721, 195] width 116 height 25
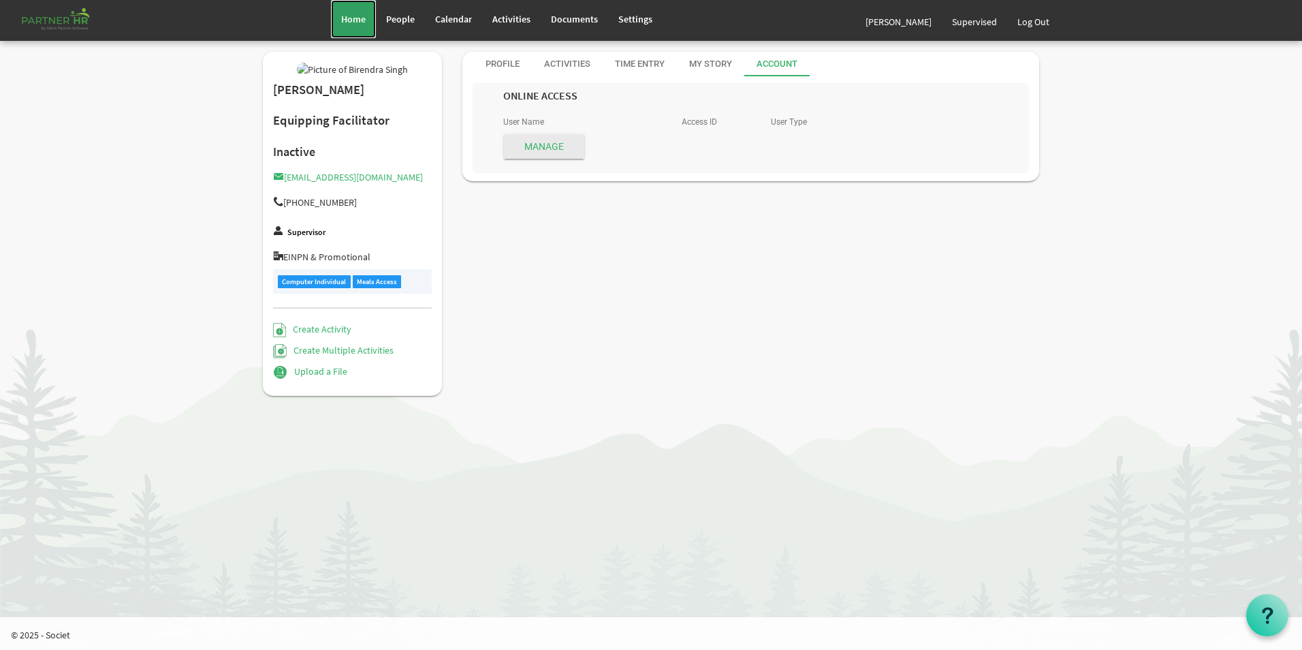
click at [355, 25] on span "Home" at bounding box center [353, 19] width 25 height 12
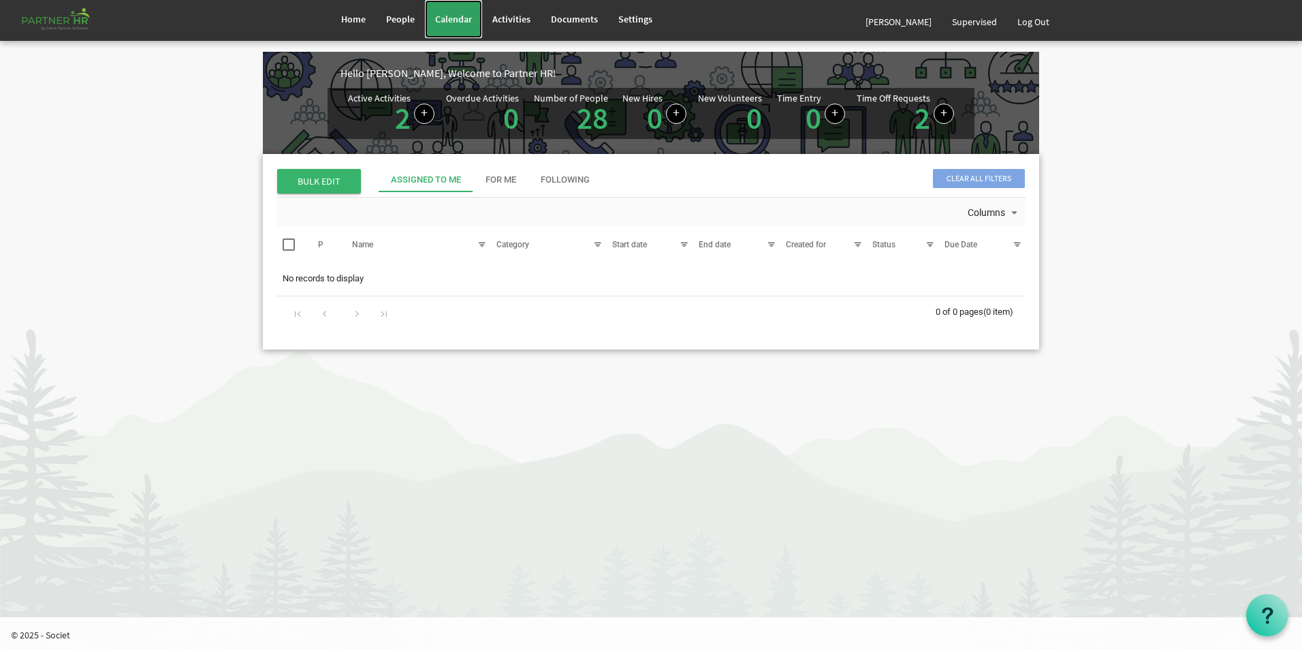
drag, startPoint x: 465, startPoint y: 25, endPoint x: 478, endPoint y: 46, distance: 25.3
click at [465, 25] on link "Calendar" at bounding box center [453, 19] width 57 height 38
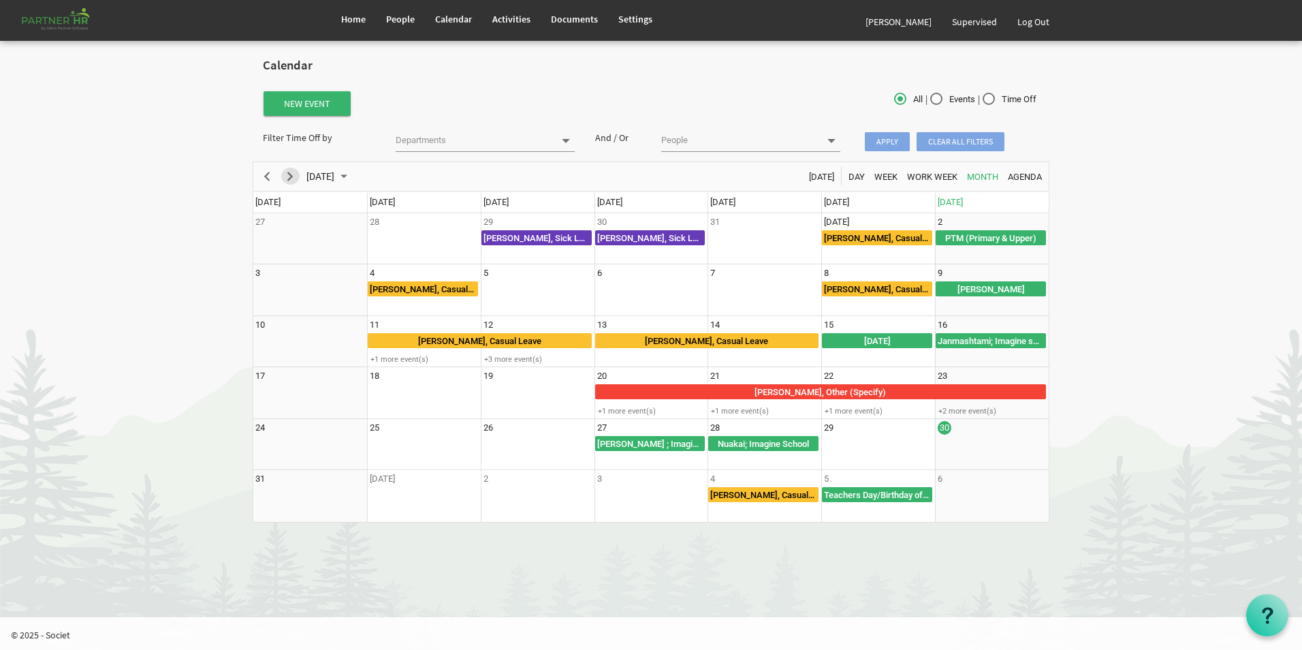
click at [293, 180] on span "Next" at bounding box center [290, 176] width 16 height 17
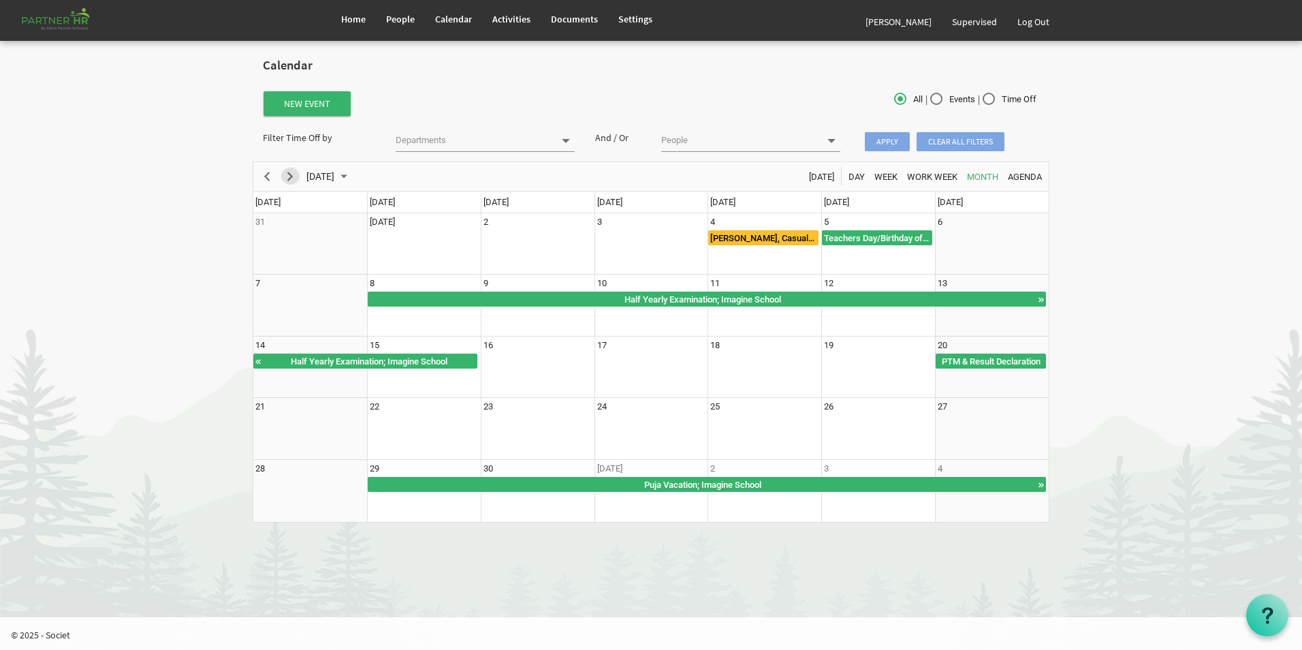
click at [293, 180] on span "Next" at bounding box center [290, 176] width 16 height 17
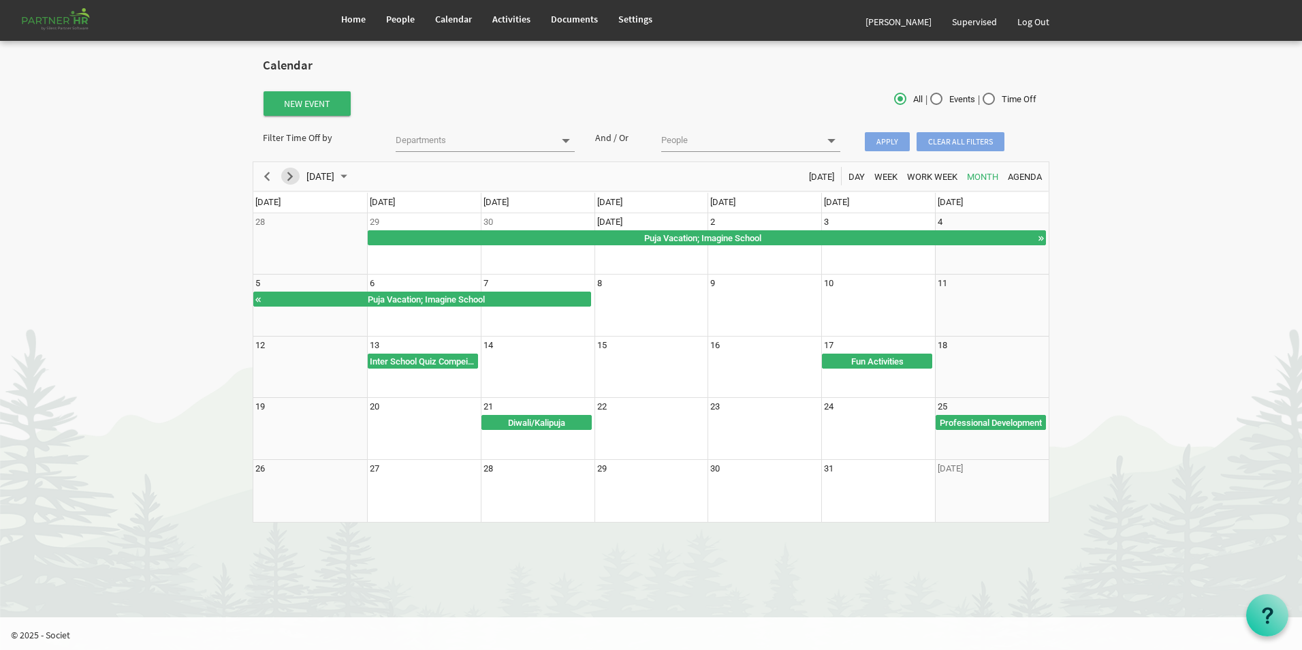
click at [293, 180] on span "Next" at bounding box center [290, 176] width 16 height 17
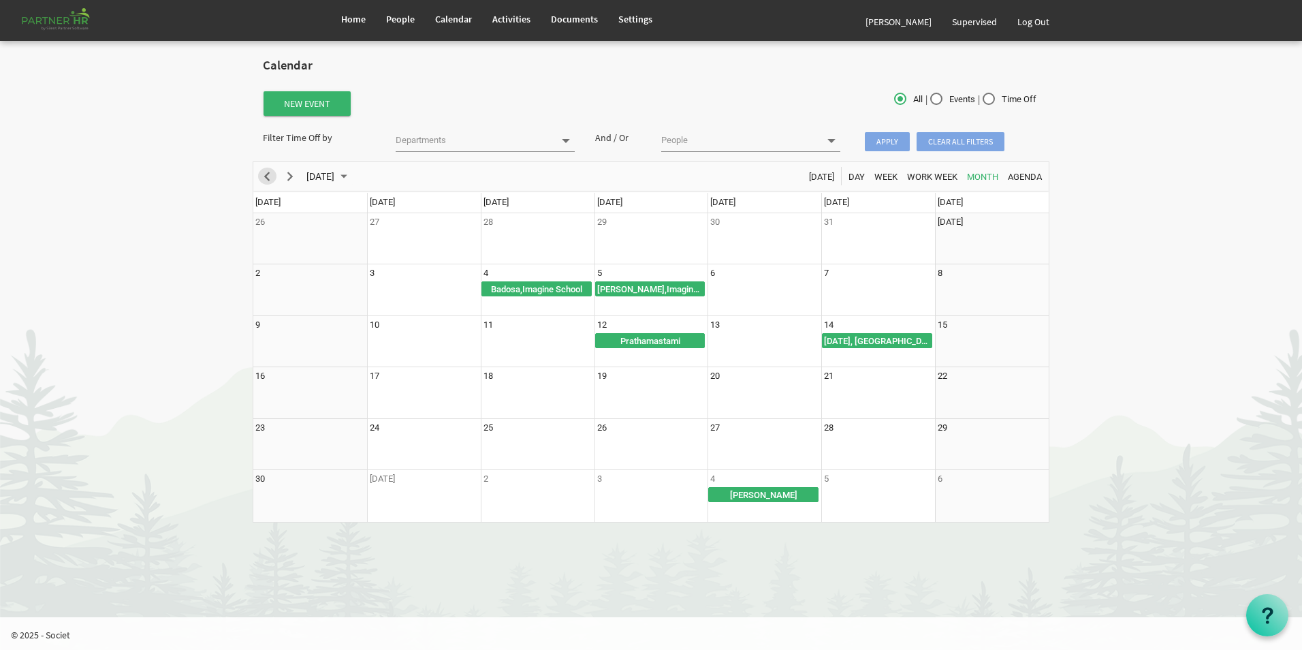
click at [268, 180] on span "Previous" at bounding box center [267, 176] width 16 height 17
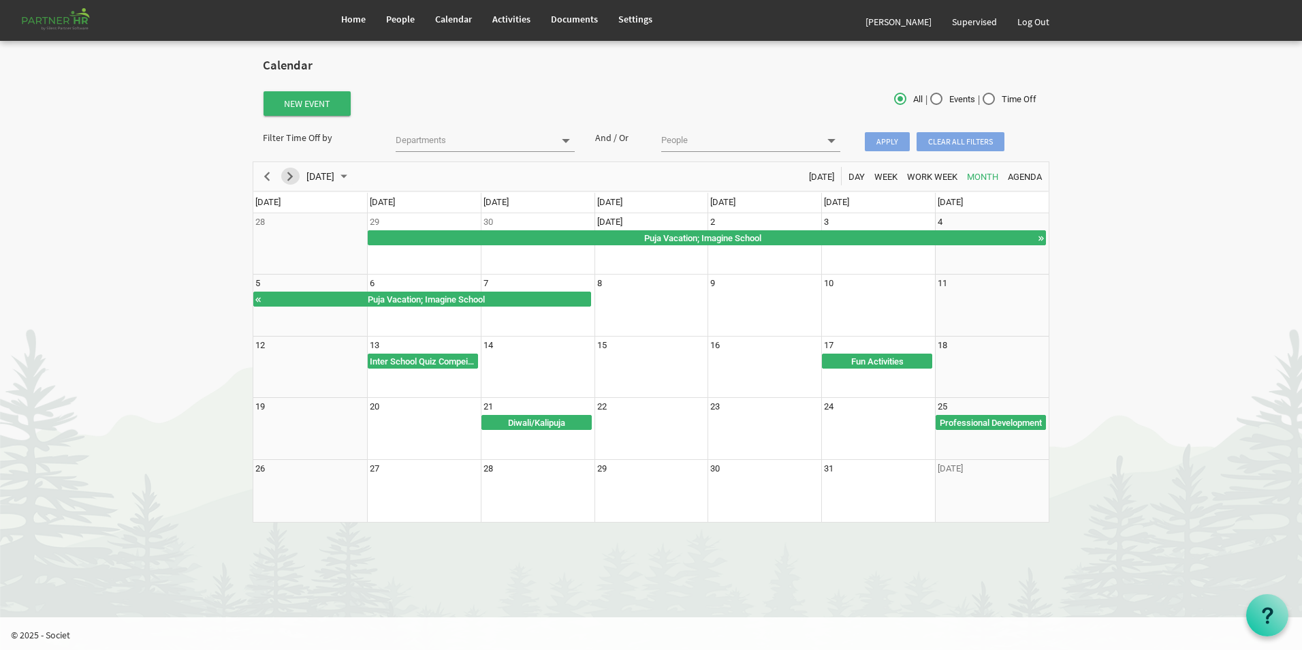
click at [291, 176] on span "Next" at bounding box center [290, 176] width 16 height 17
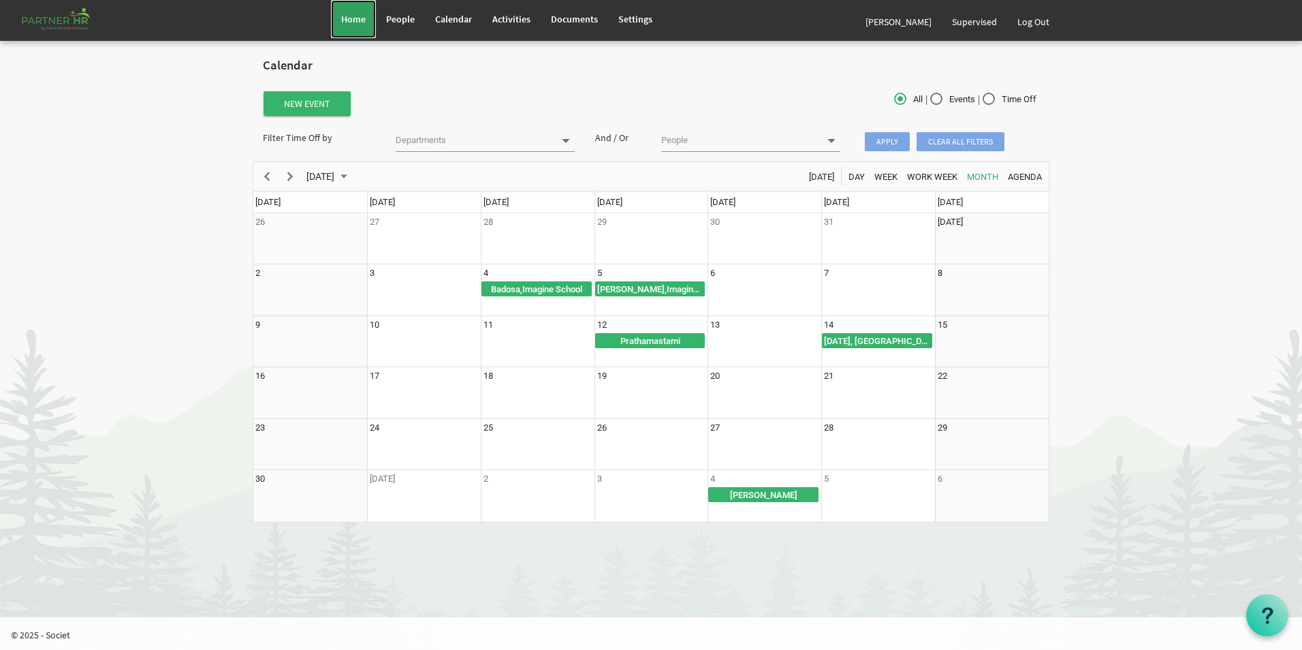
click at [350, 25] on span "Home" at bounding box center [353, 19] width 25 height 12
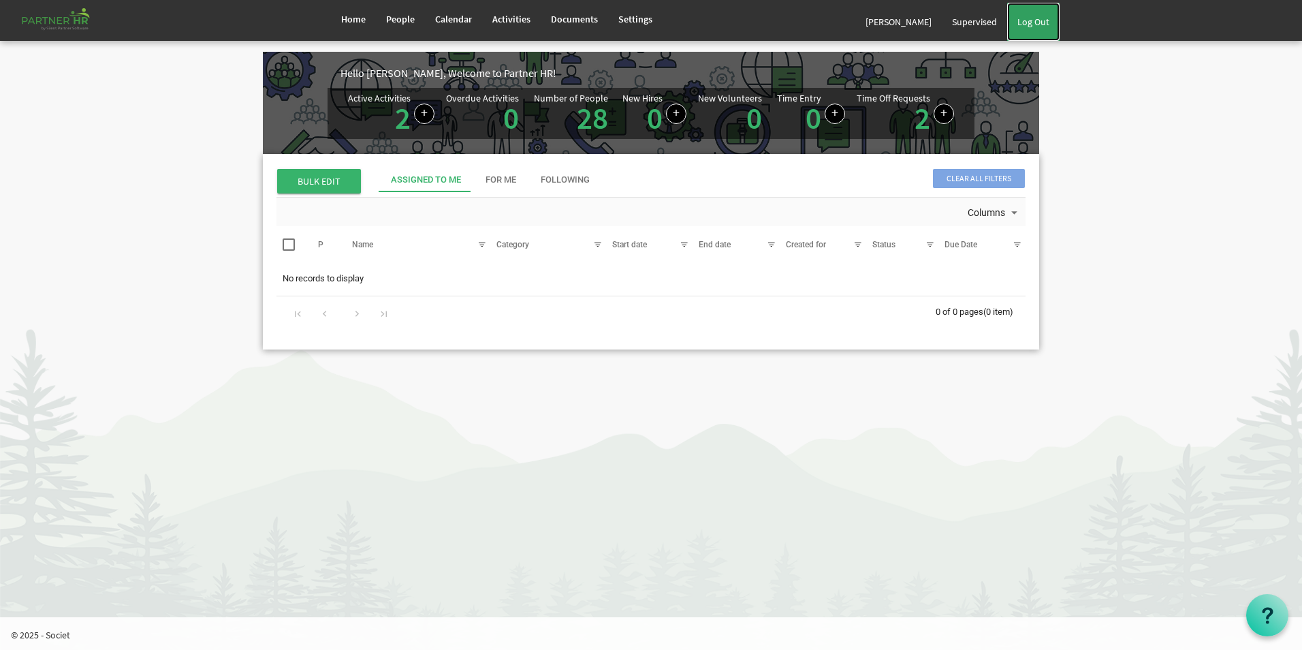
click at [1045, 26] on link "Log Out" at bounding box center [1033, 22] width 52 height 38
